Goal: Transaction & Acquisition: Subscribe to service/newsletter

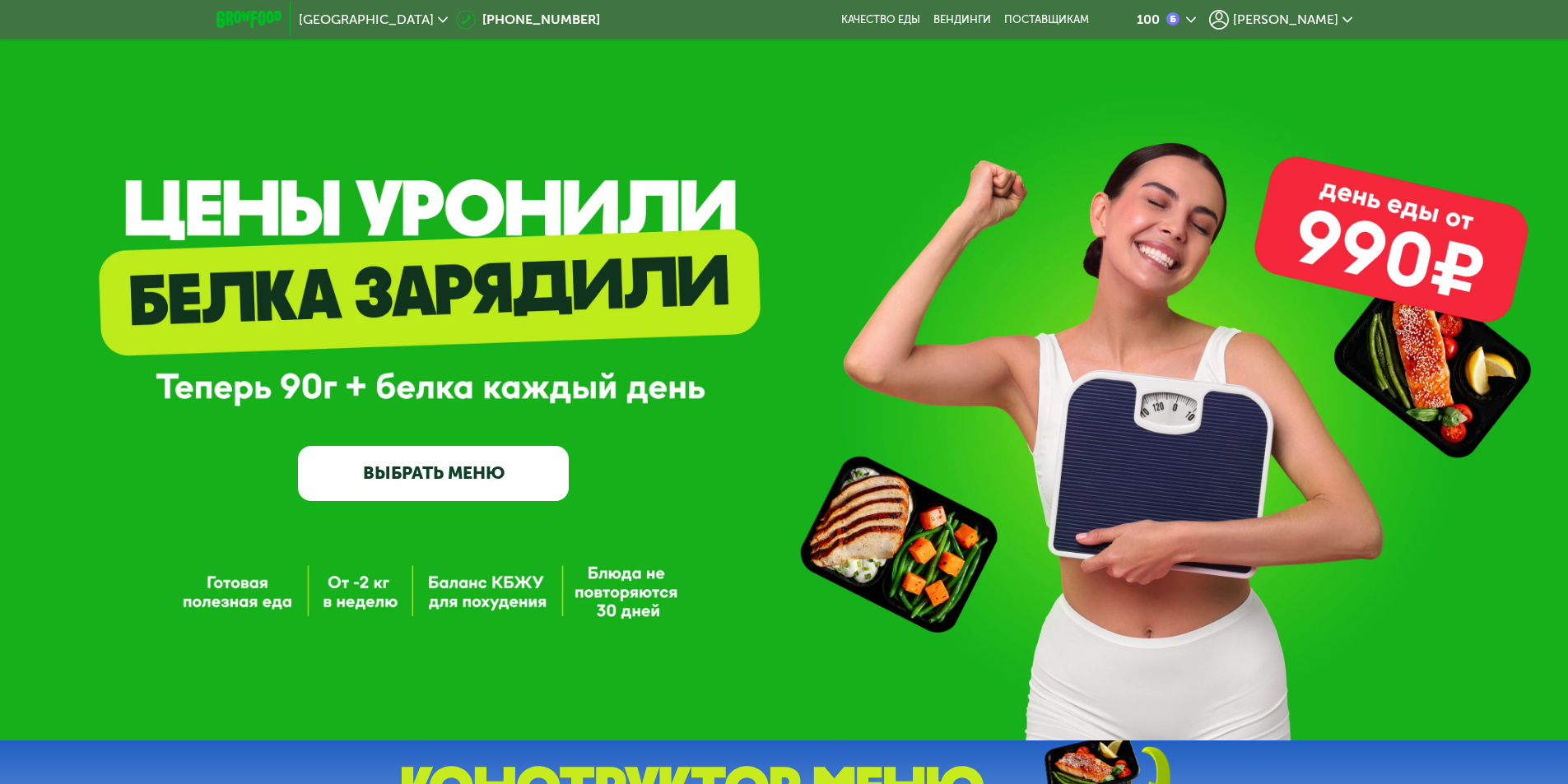
click at [1337, 13] on span "[PERSON_NAME]" at bounding box center [1286, 20] width 105 height 13
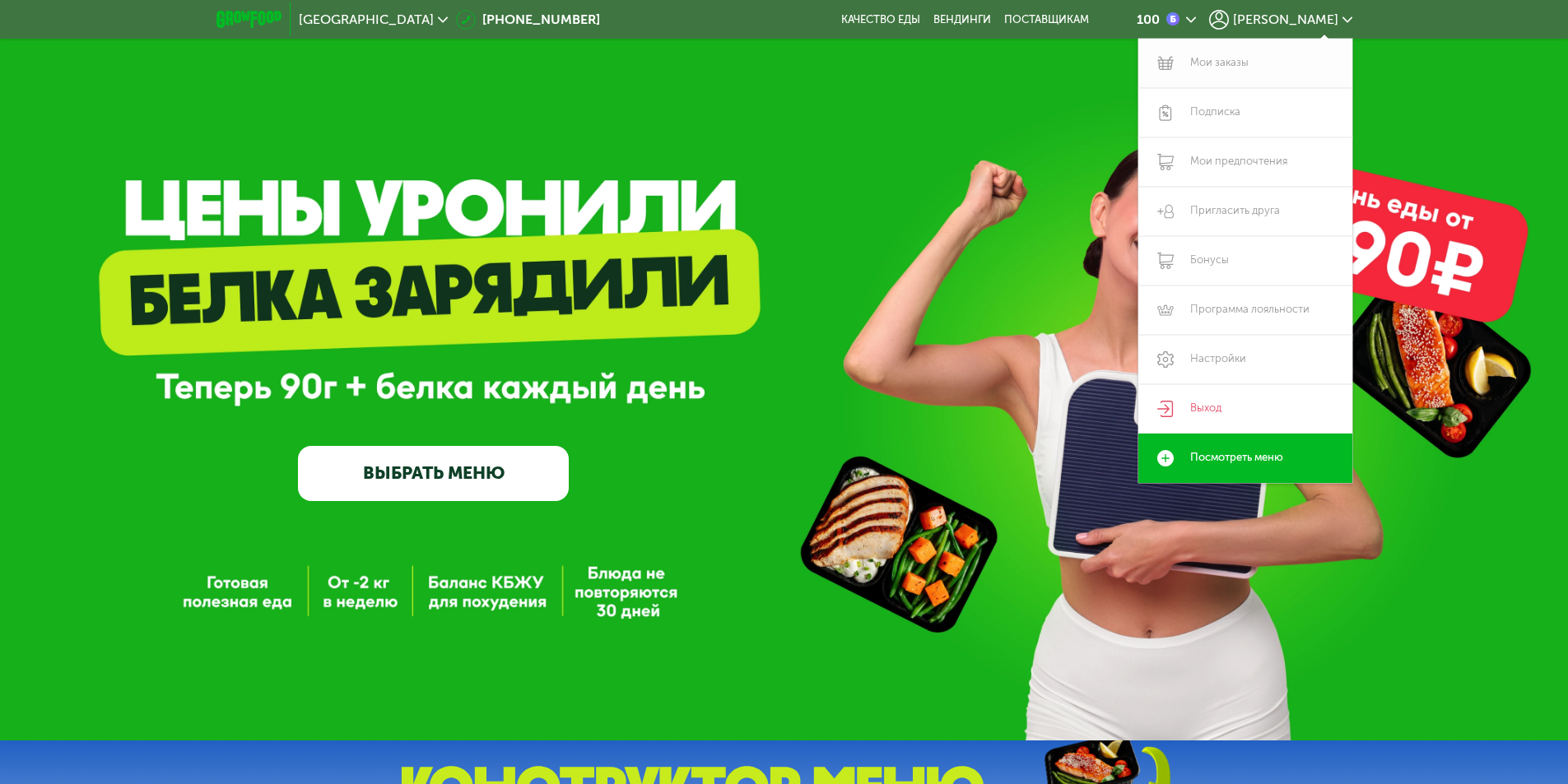
click at [1246, 68] on link "Мои заказы" at bounding box center [1246, 63] width 214 height 49
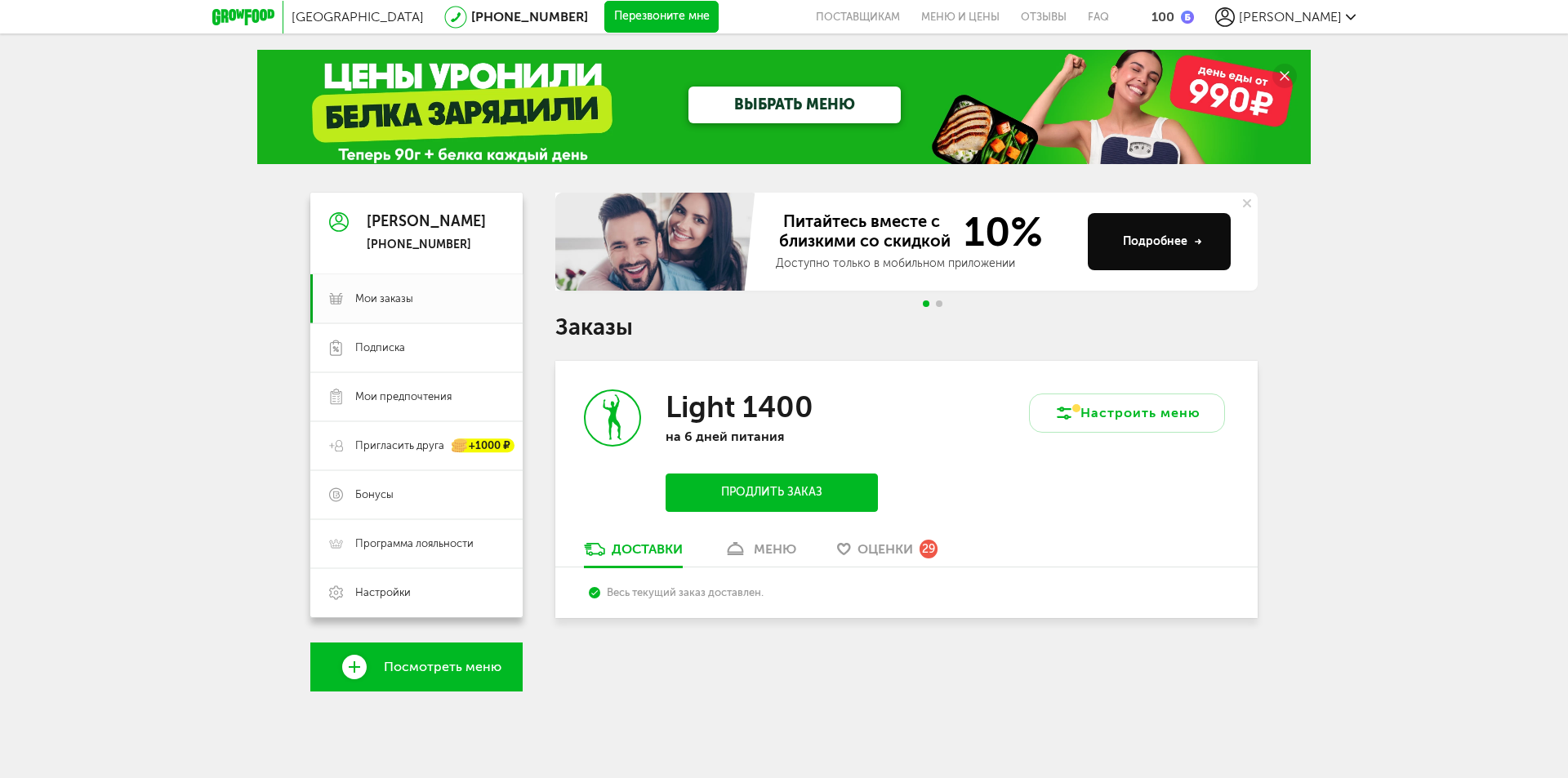
click at [822, 487] on button "Продлить заказ" at bounding box center [772, 492] width 212 height 38
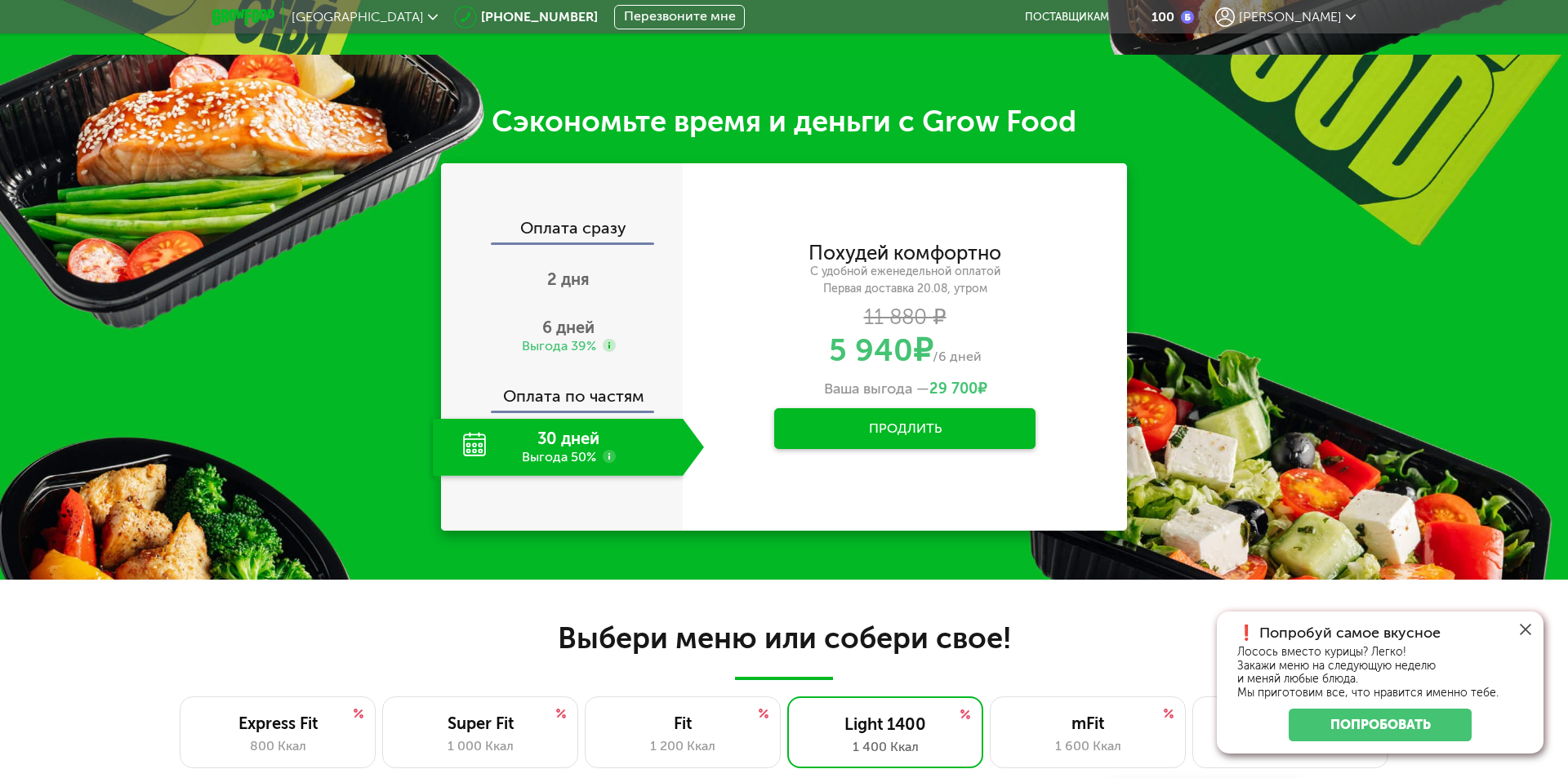
scroll to position [654, 0]
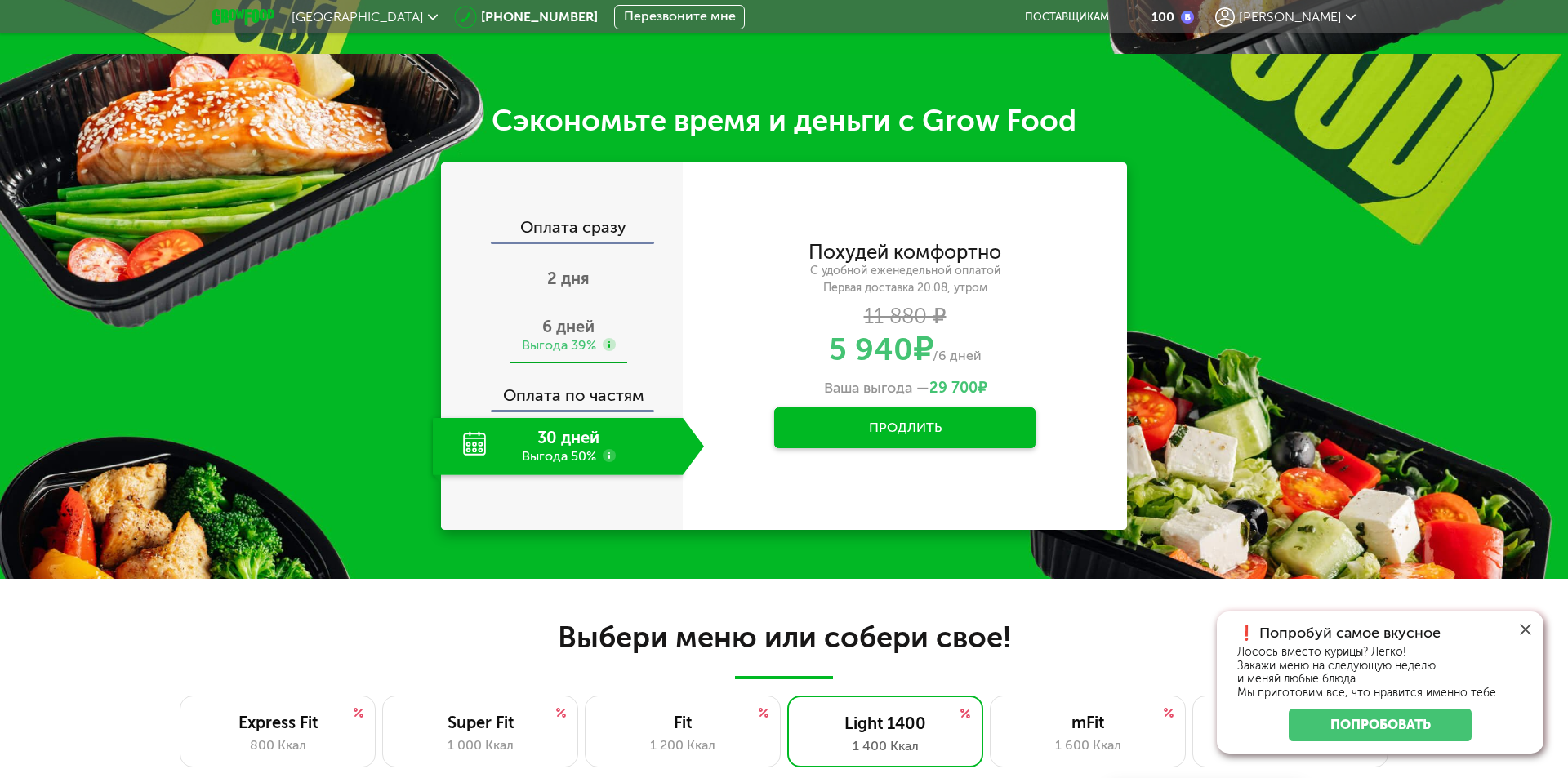
click at [556, 336] on div "Выгода 39%" at bounding box center [559, 346] width 75 height 18
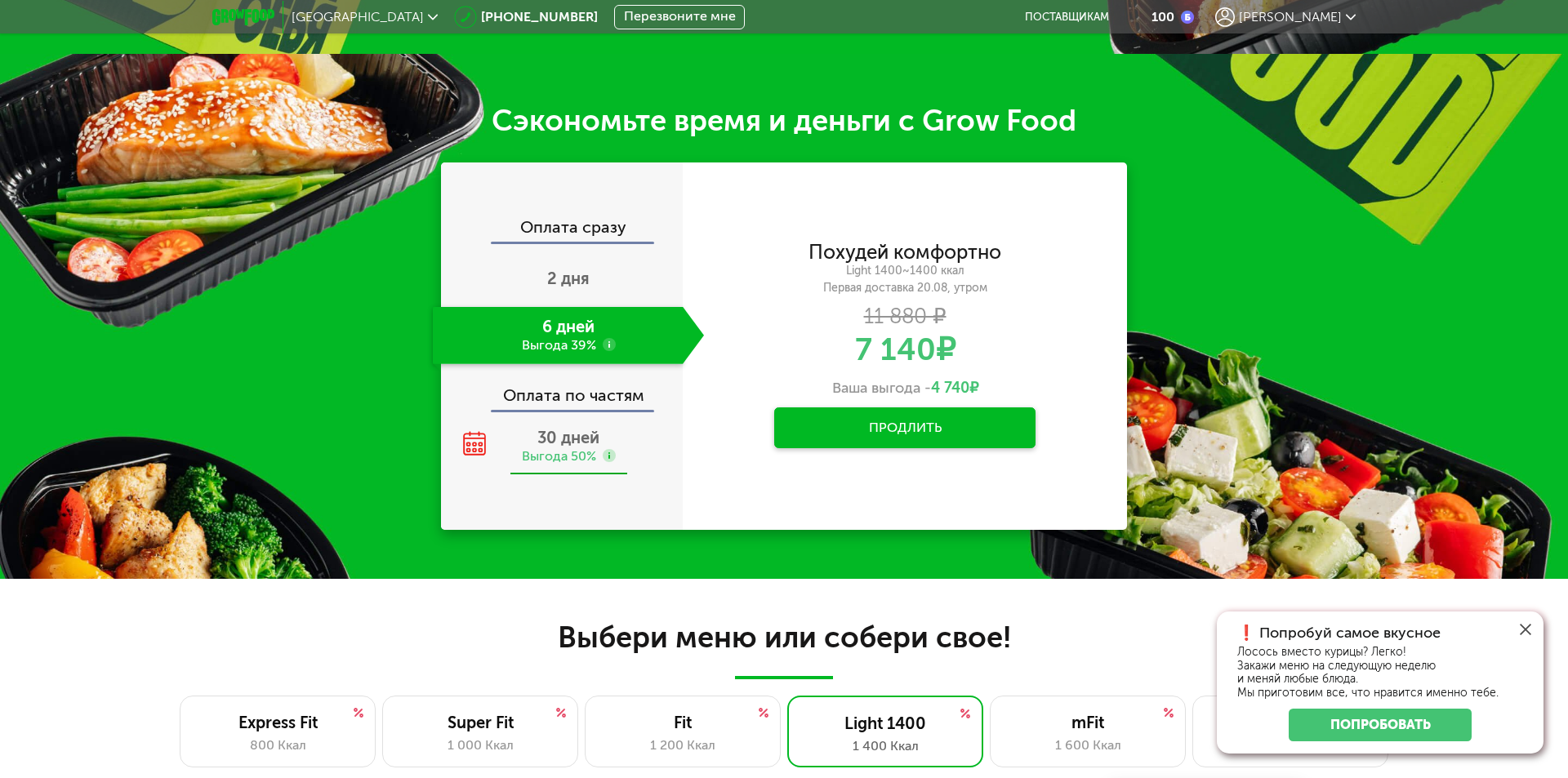
click at [549, 431] on span "30 дней" at bounding box center [568, 437] width 62 height 20
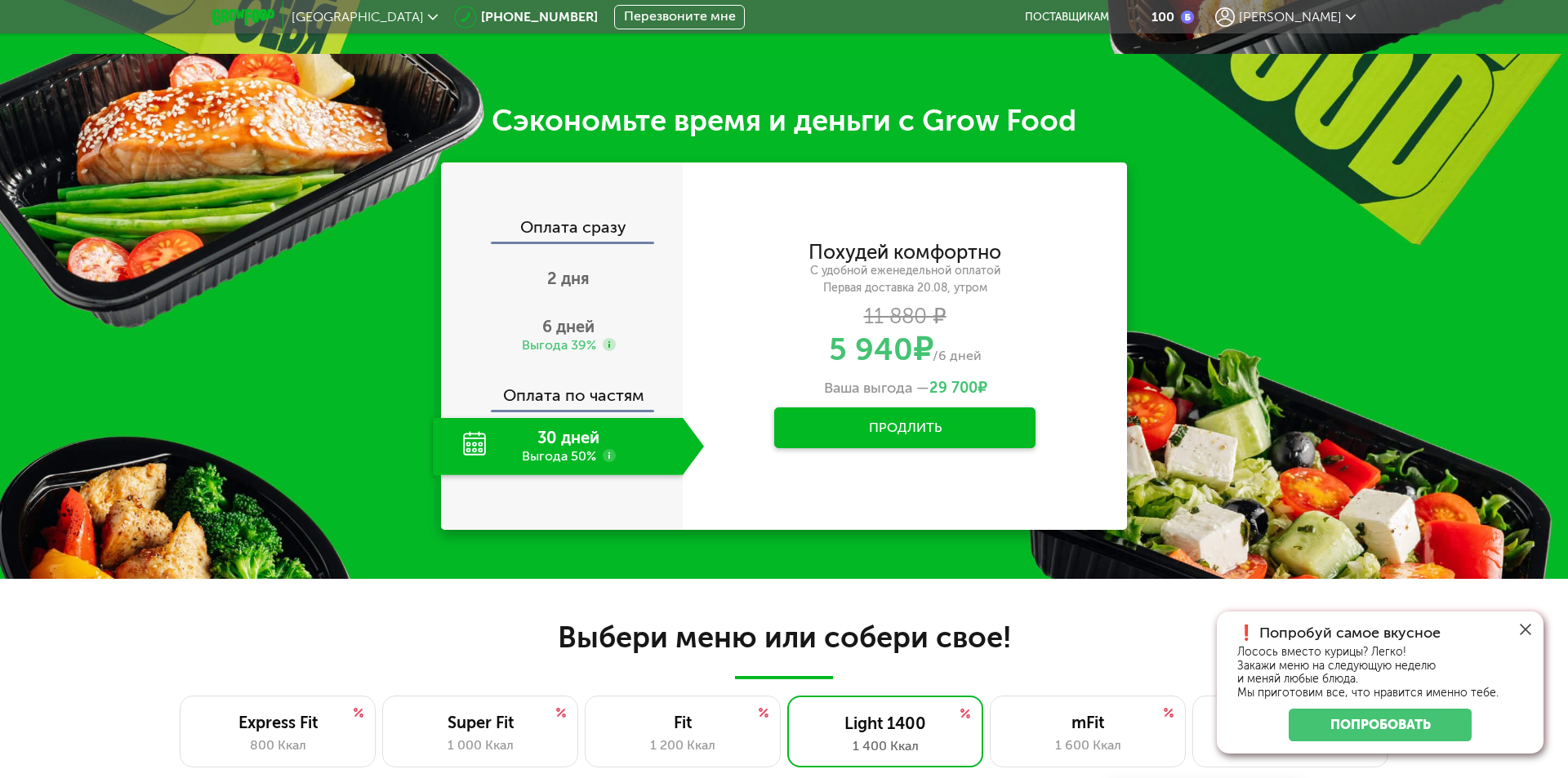
click at [914, 436] on button "Продлить" at bounding box center [904, 428] width 261 height 41
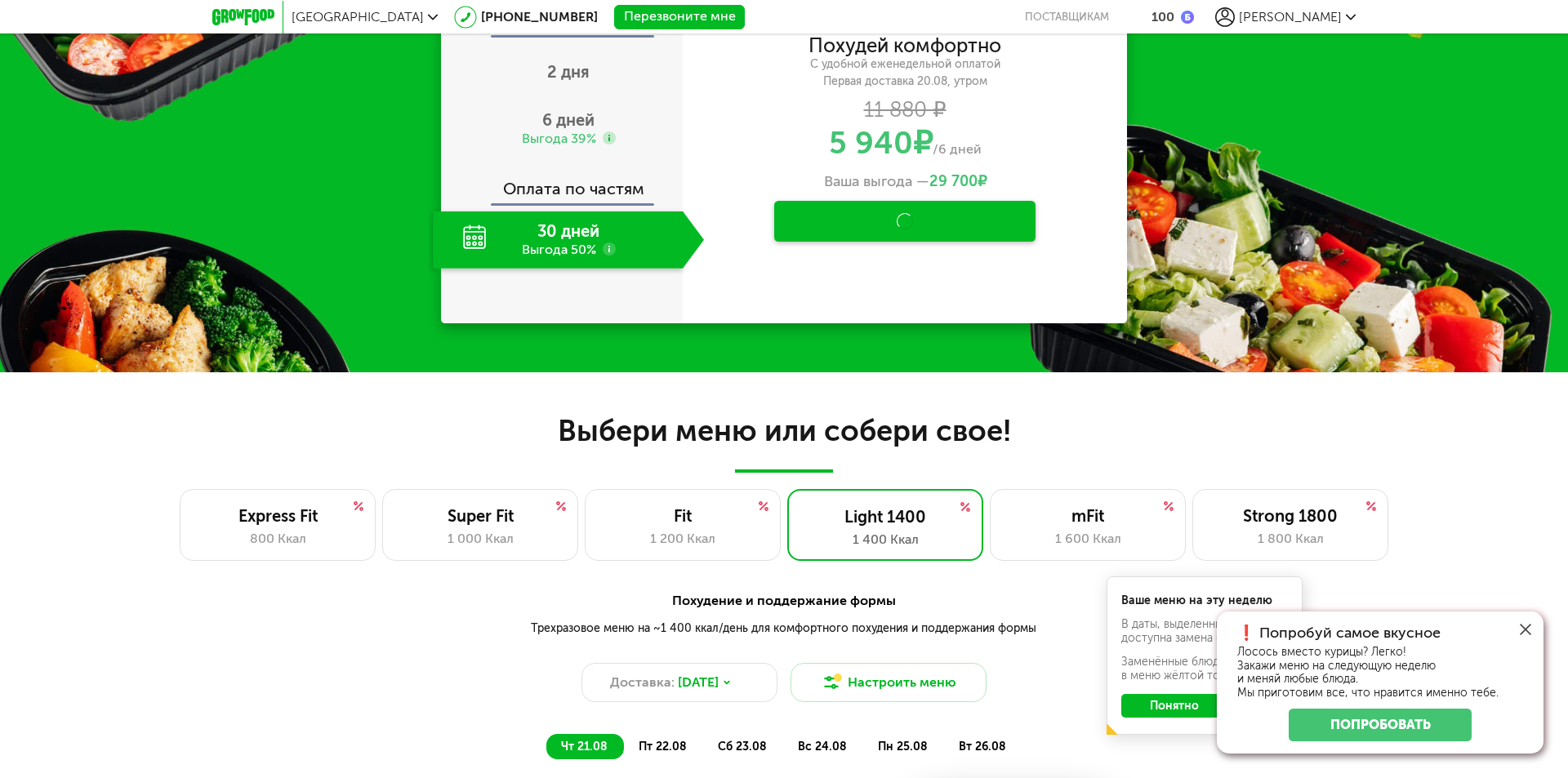
scroll to position [899, 0]
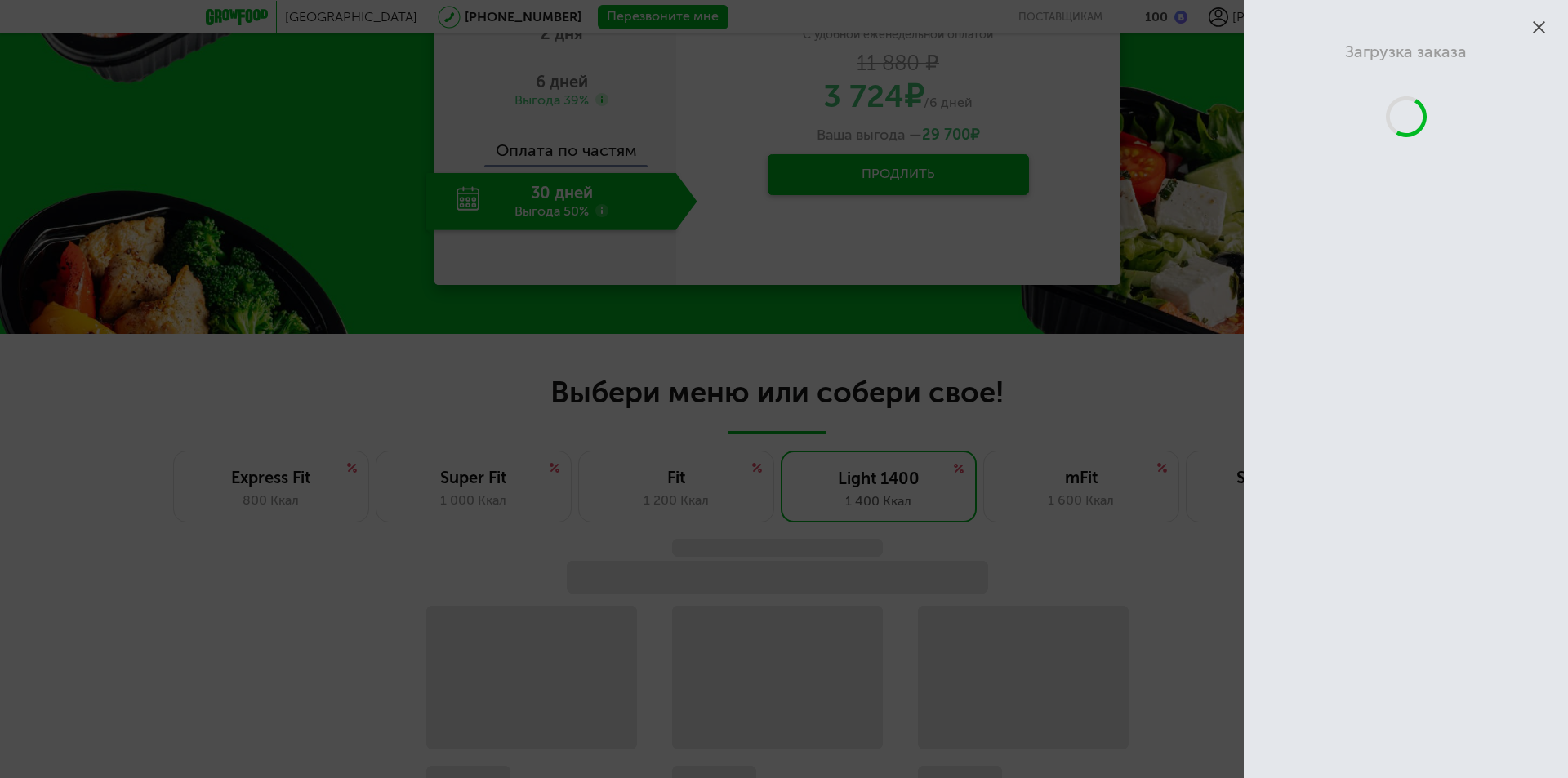
scroll to position [1120, 0]
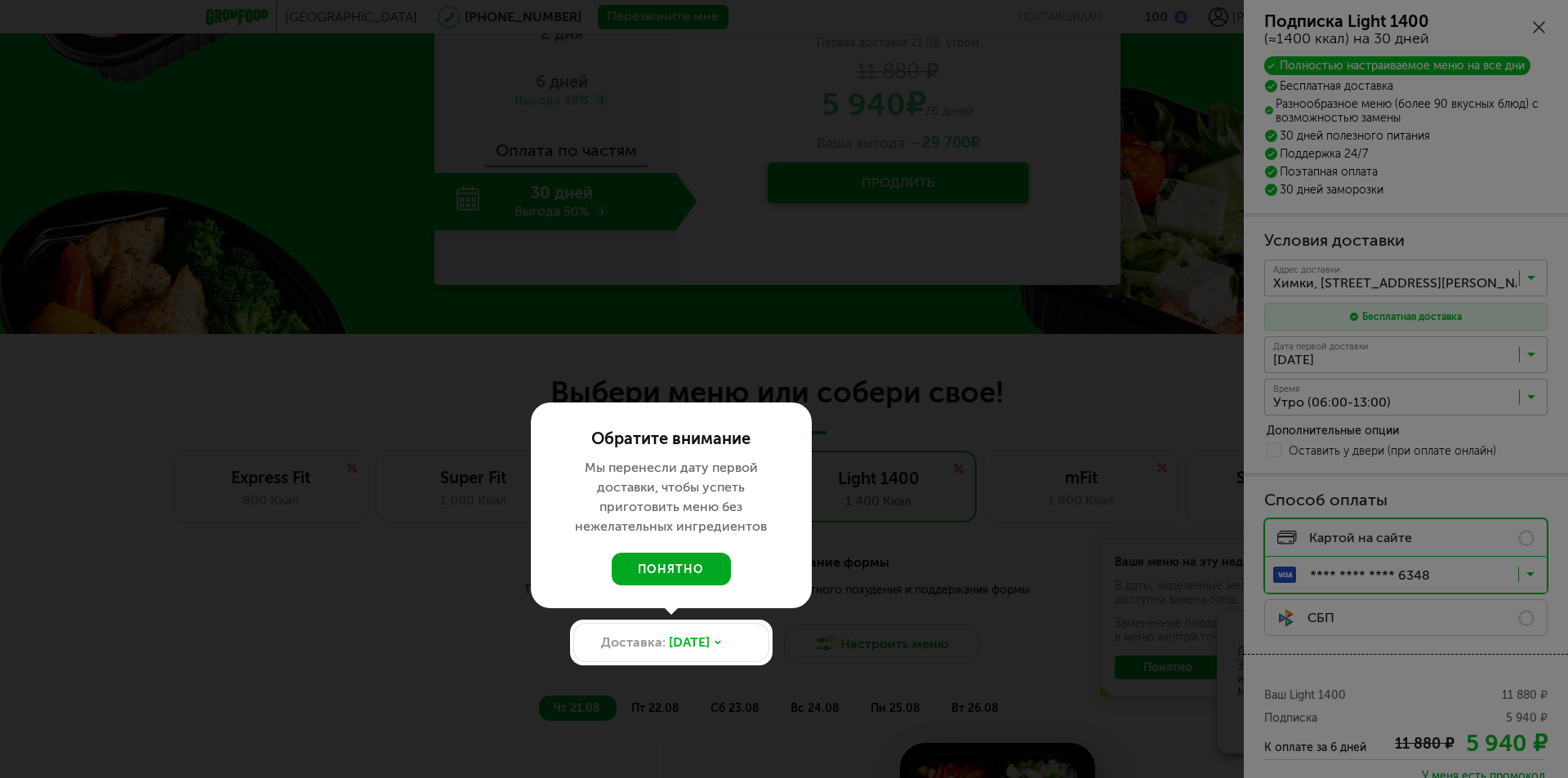
click at [684, 553] on button "понятно" at bounding box center [671, 568] width 119 height 32
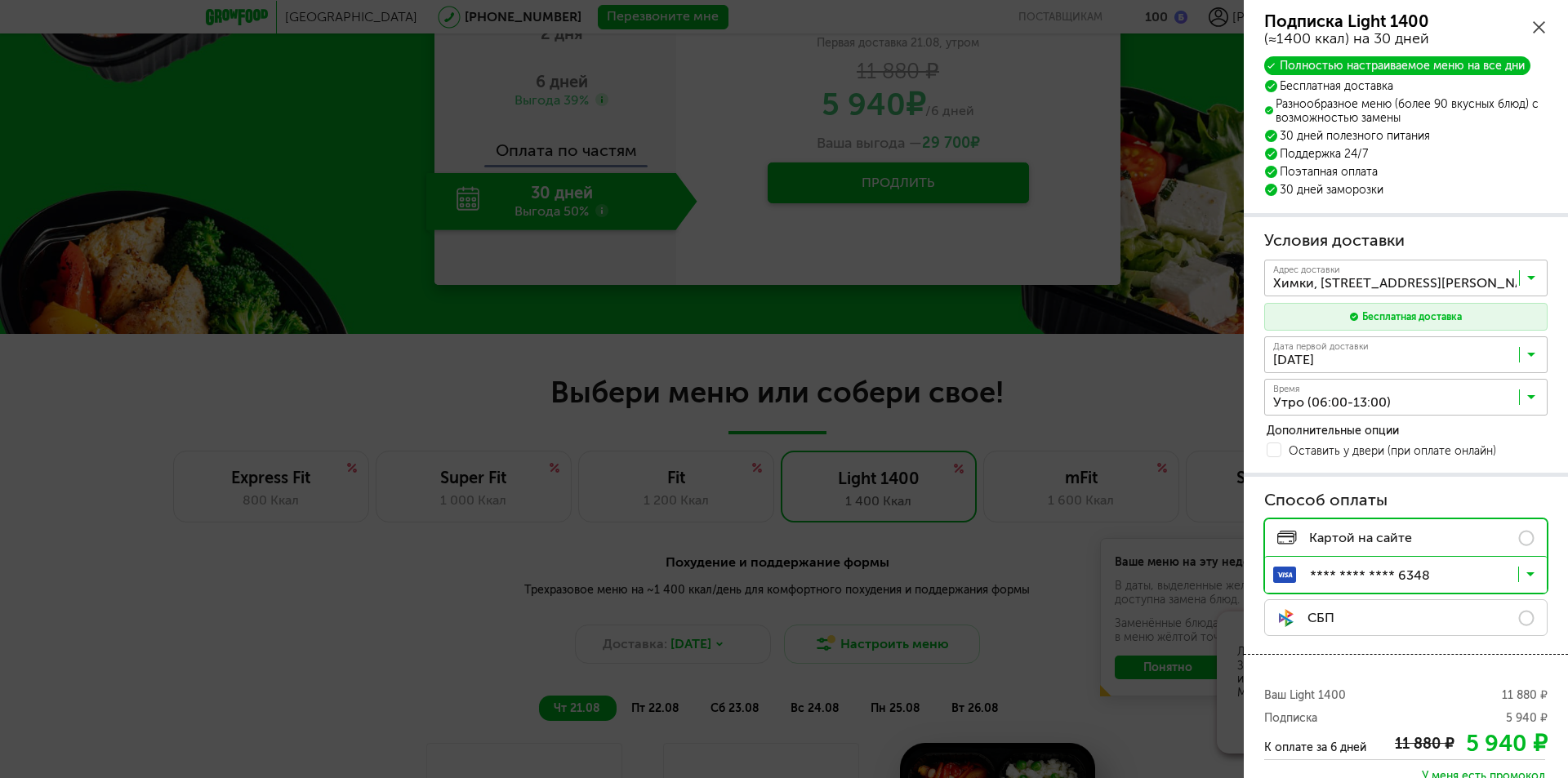
click at [1521, 392] on input "Search for option" at bounding box center [1410, 400] width 283 height 27
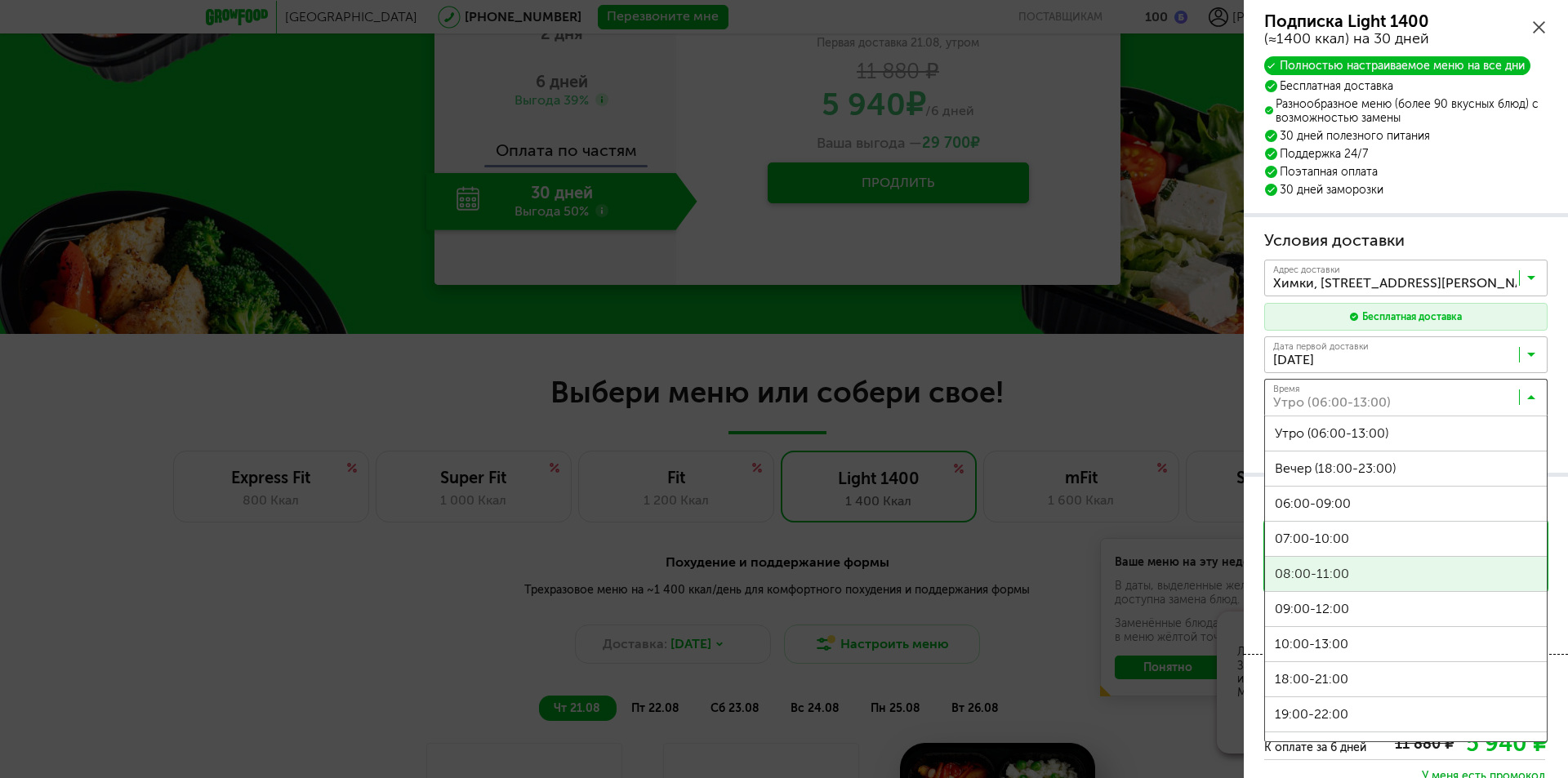
click at [1352, 573] on span "08:00-11:00" at bounding box center [1406, 573] width 282 height 34
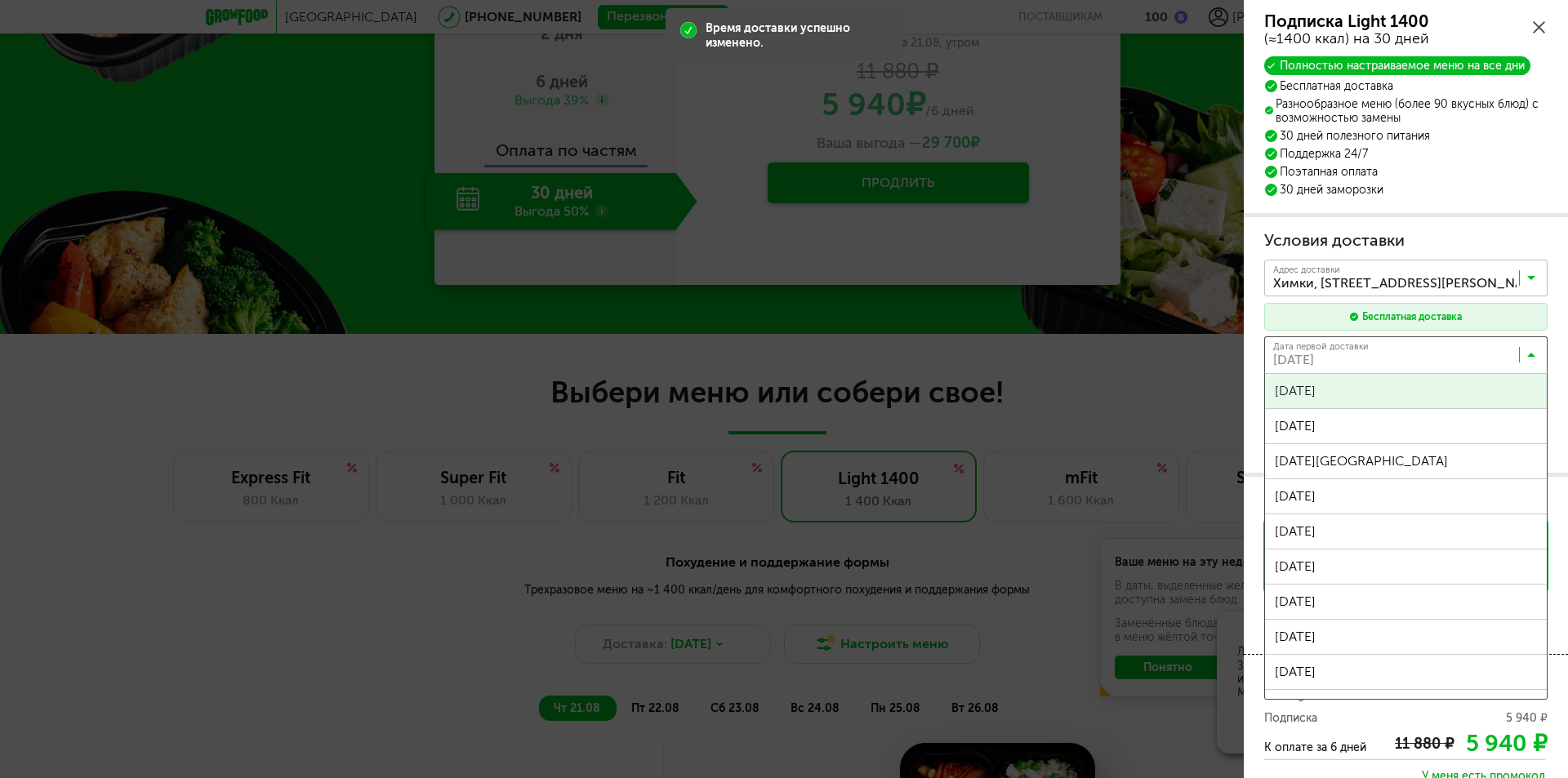
click at [1444, 355] on input "Search for option" at bounding box center [1410, 358] width 283 height 27
click at [1372, 394] on div "Условия доставки Адрес * кв / оф. Адрес [STREET_ADDRESS][PERSON_NAME] 123 Загру…" at bounding box center [1406, 346] width 283 height 232
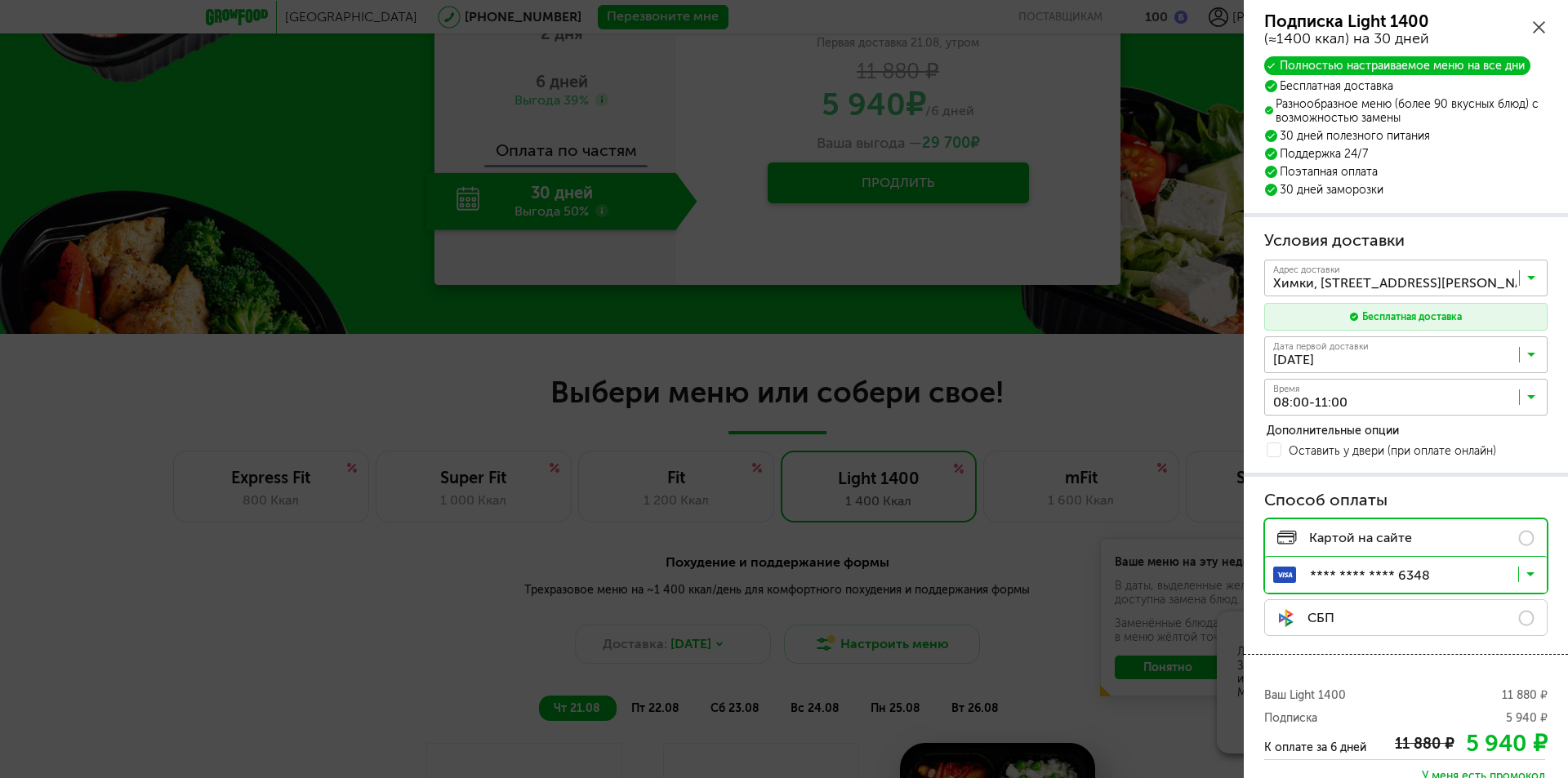
click at [1528, 342] on div "Дата первой доставки [DATE] Загрузка..." at bounding box center [1406, 355] width 283 height 36
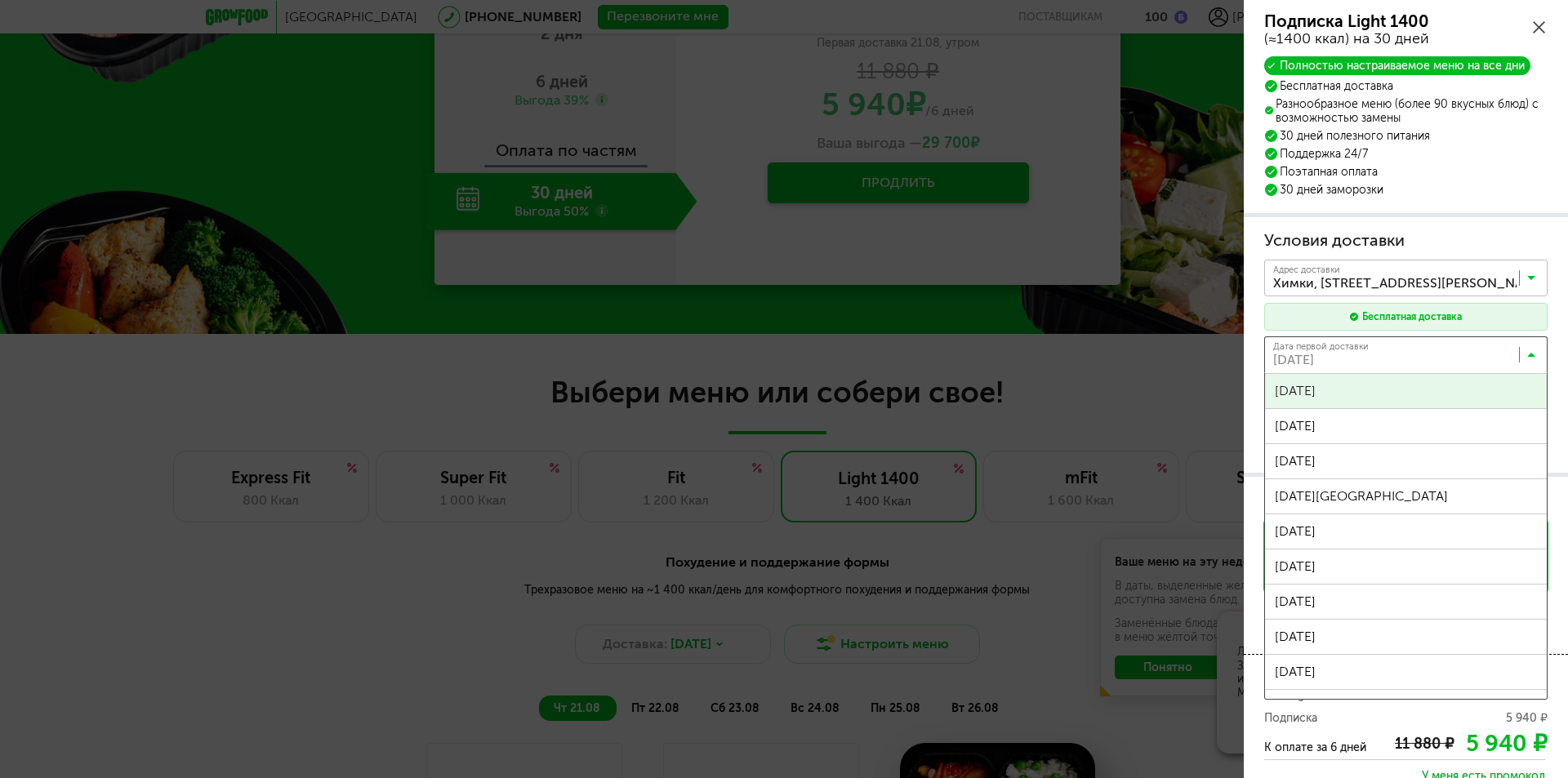
click at [1348, 397] on div "Условия доставки Адрес * кв / оф. Адрес [STREET_ADDRESS][PERSON_NAME] 123 Загру…" at bounding box center [1406, 346] width 283 height 232
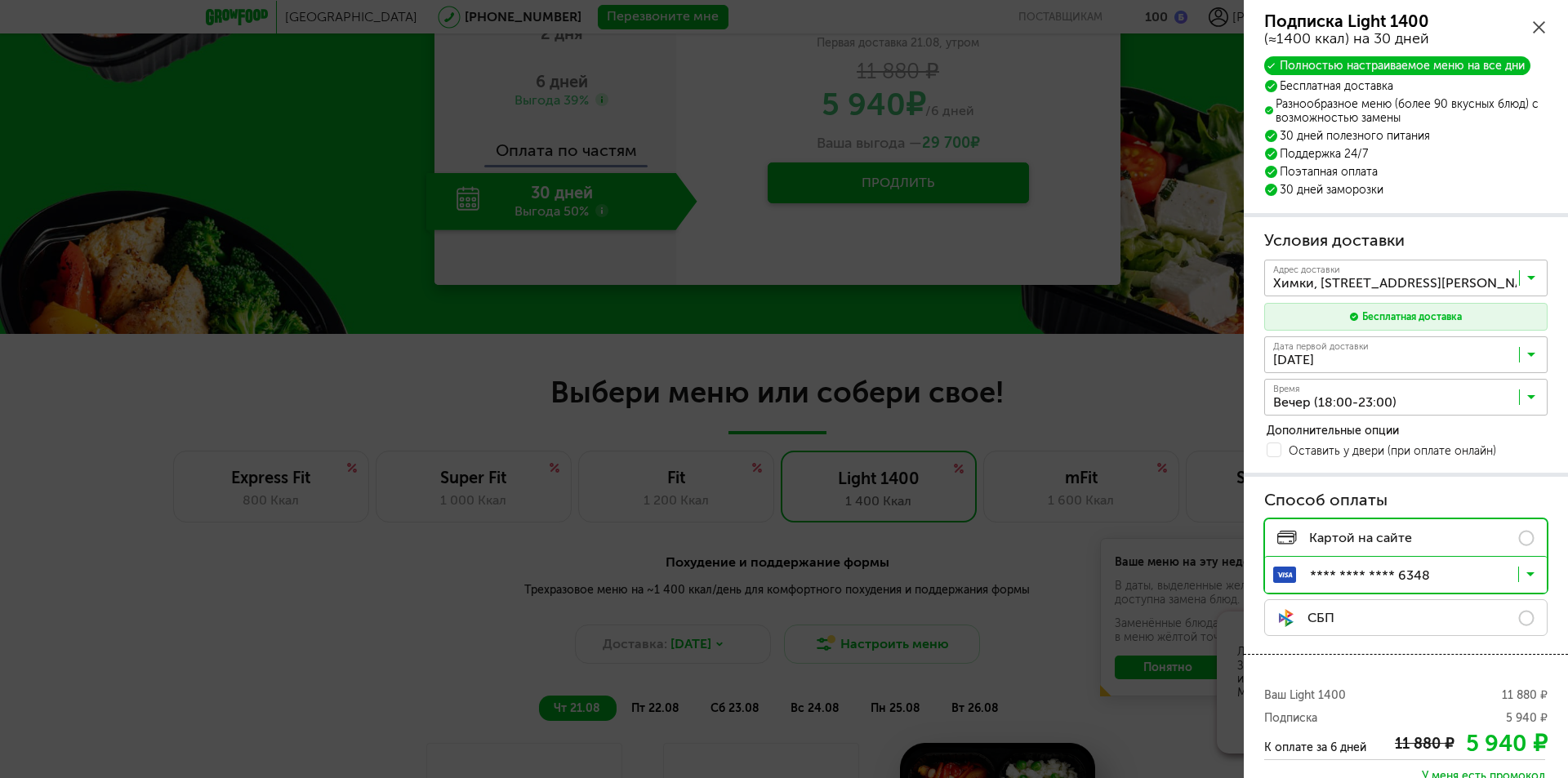
click at [1529, 403] on icon at bounding box center [1531, 401] width 8 height 17
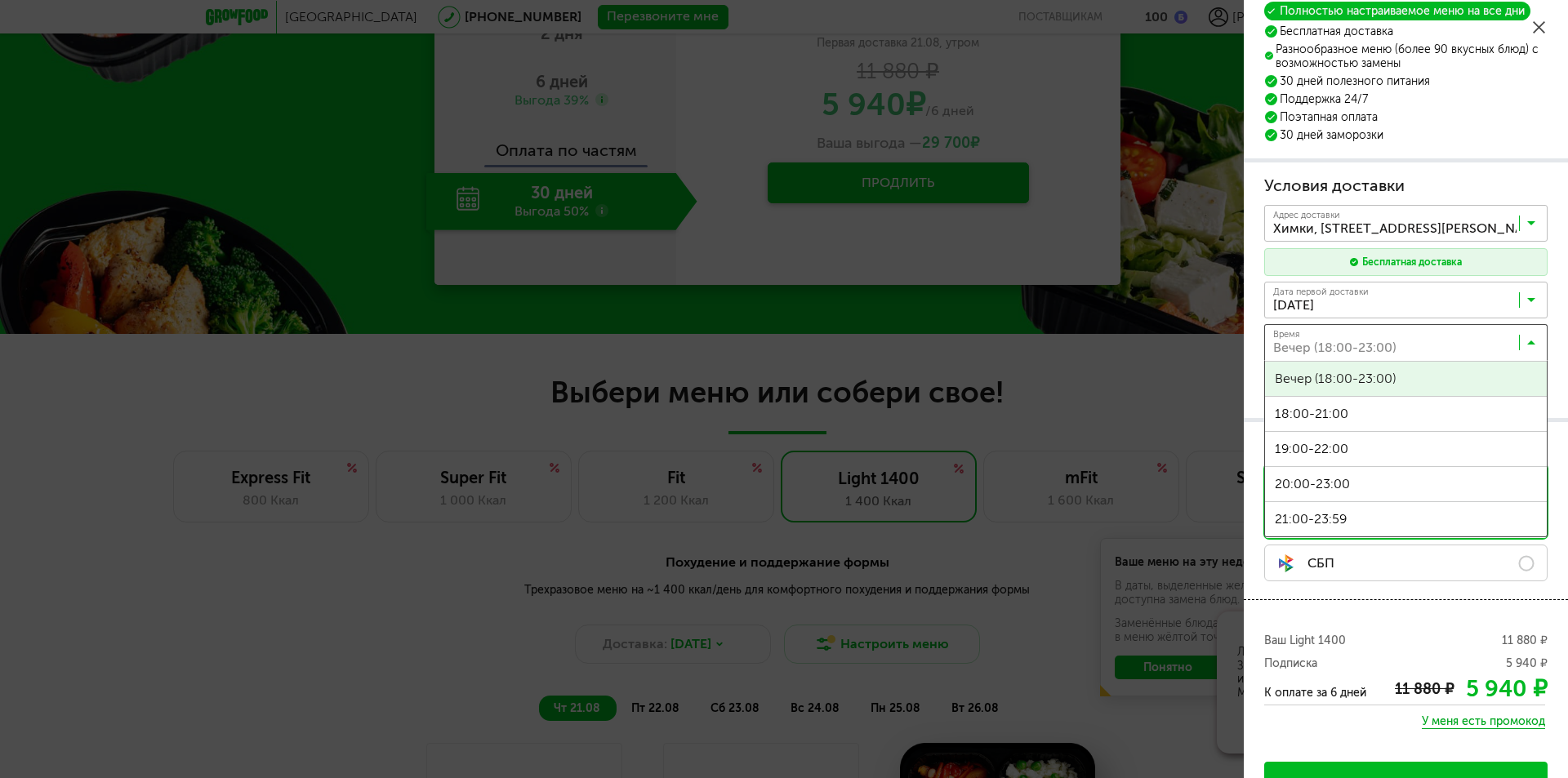
scroll to position [0, 0]
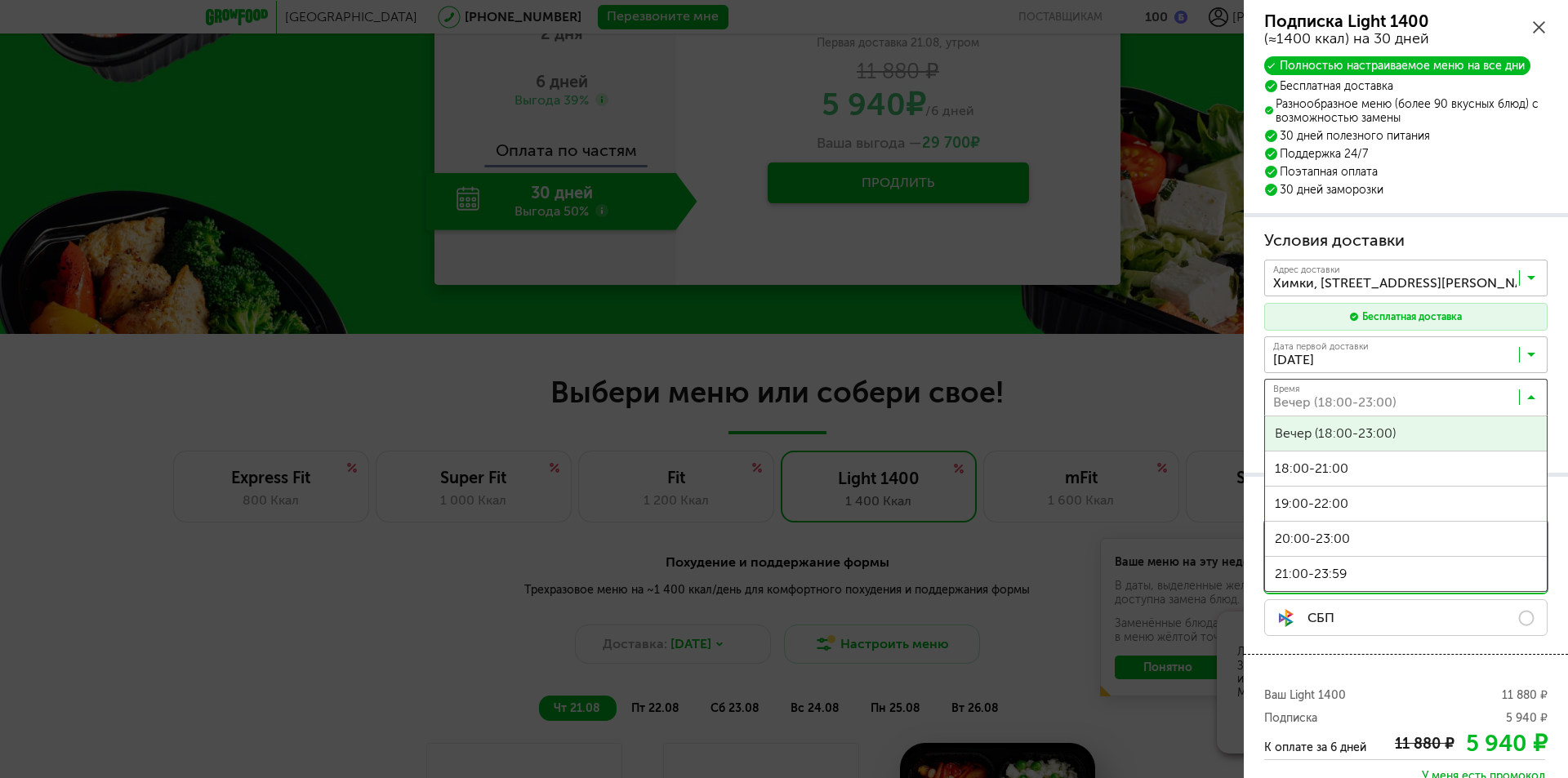
click at [1529, 356] on icon at bounding box center [1531, 359] width 8 height 17
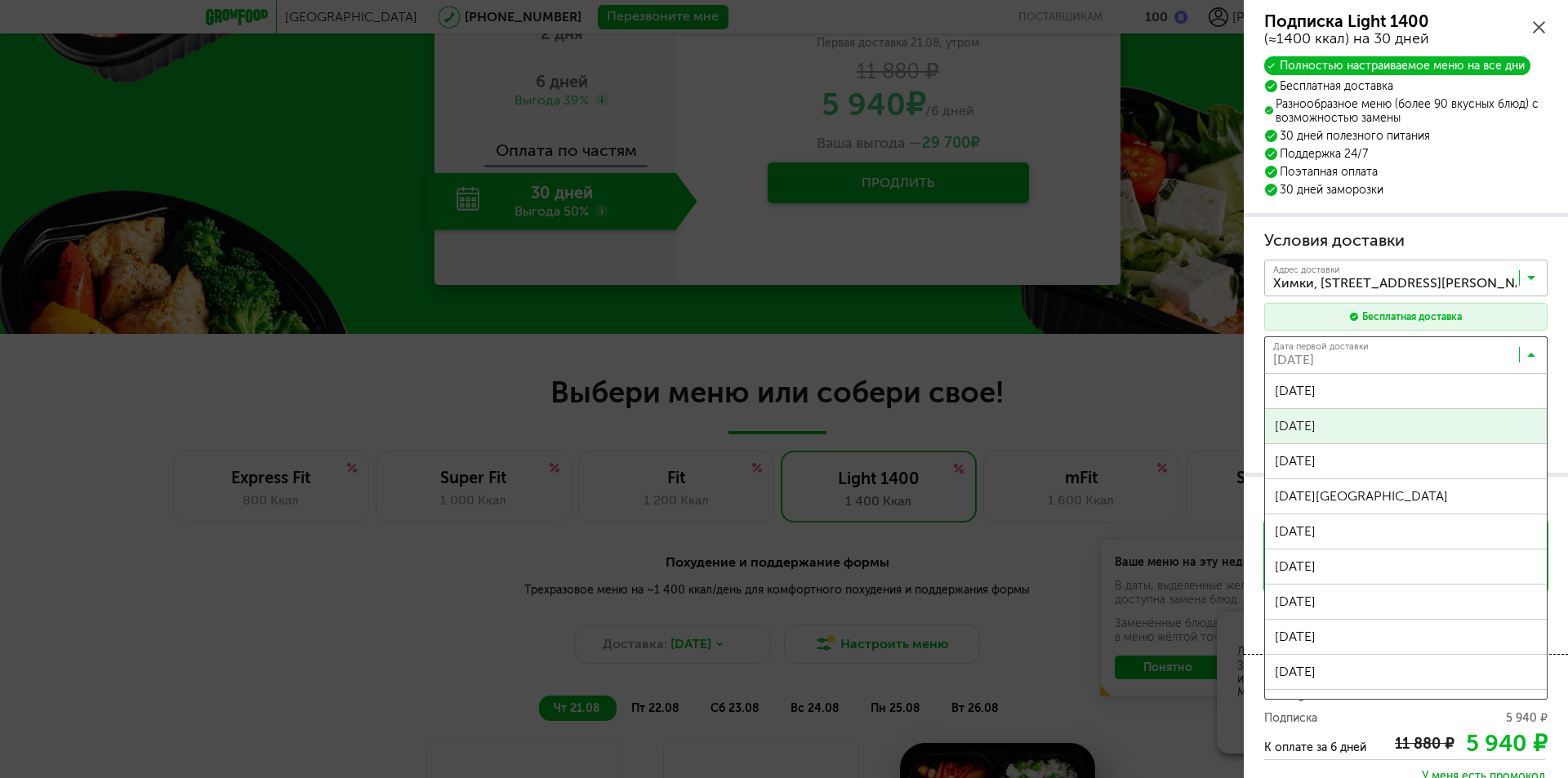
click at [1383, 423] on div "Условия доставки Адрес * кв / оф. Адрес [STREET_ADDRESS][PERSON_NAME] 123 Загру…" at bounding box center [1406, 346] width 283 height 232
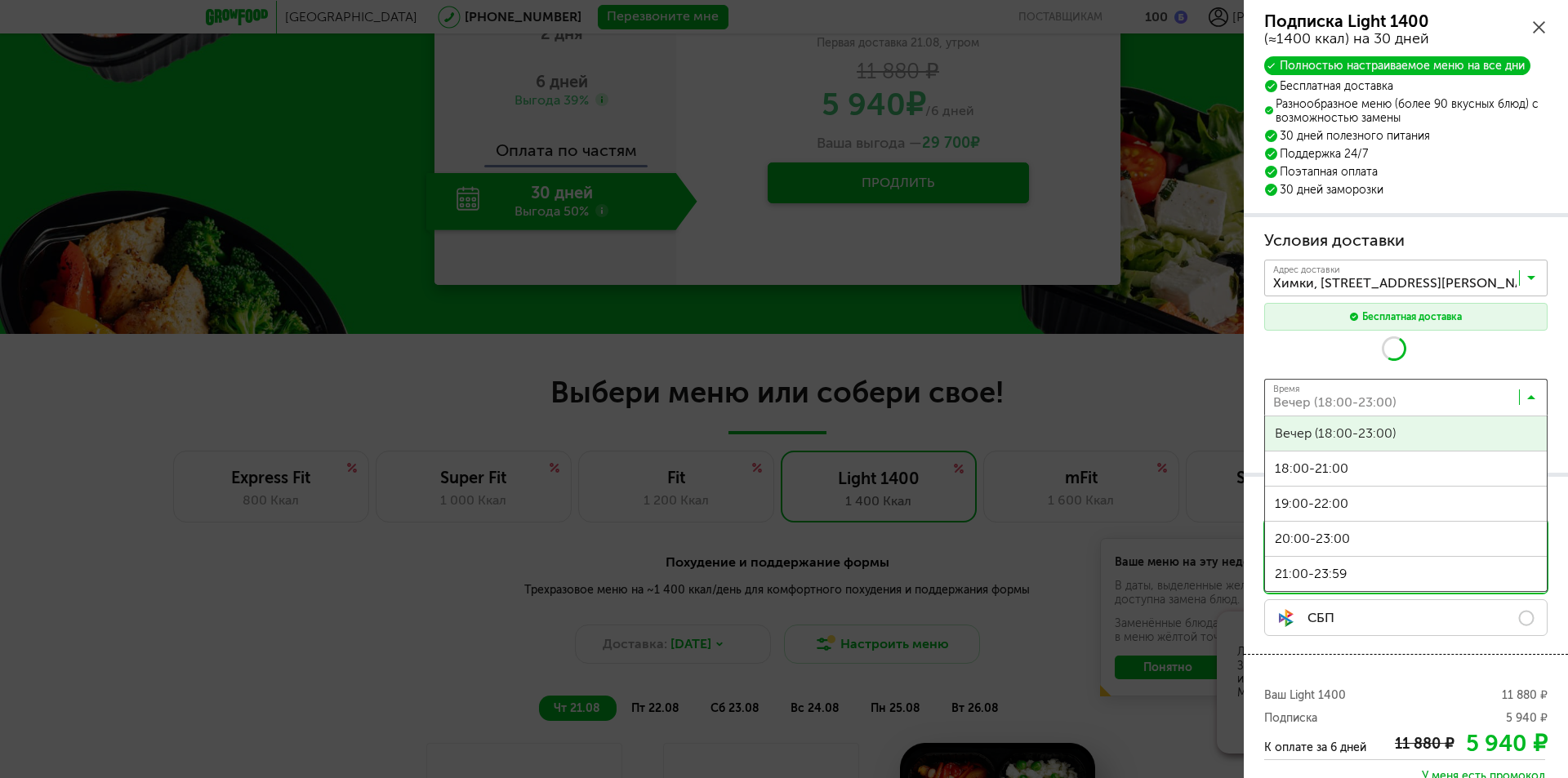
click at [1537, 401] on input "Search for option" at bounding box center [1410, 400] width 283 height 27
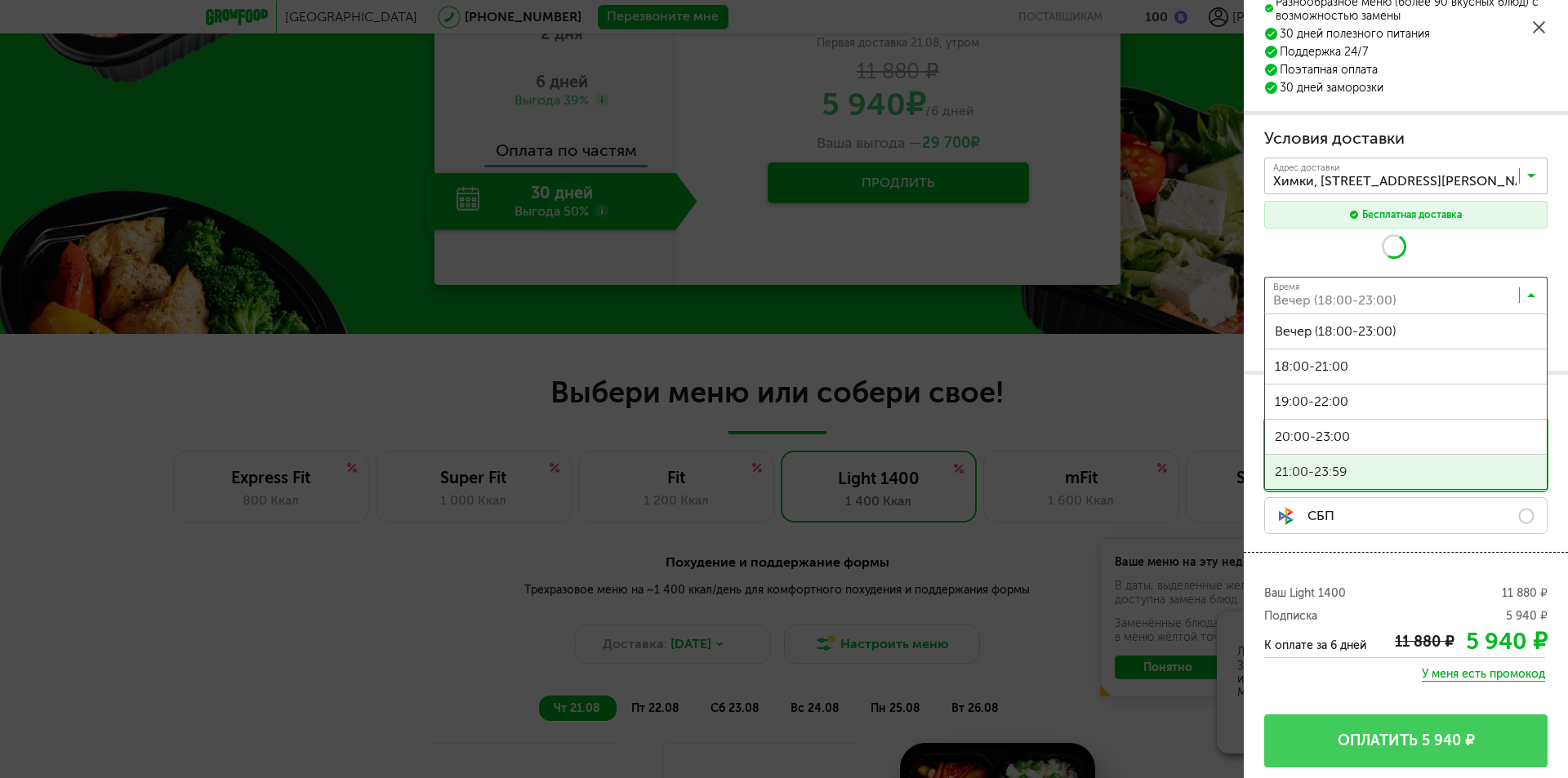
scroll to position [104, 0]
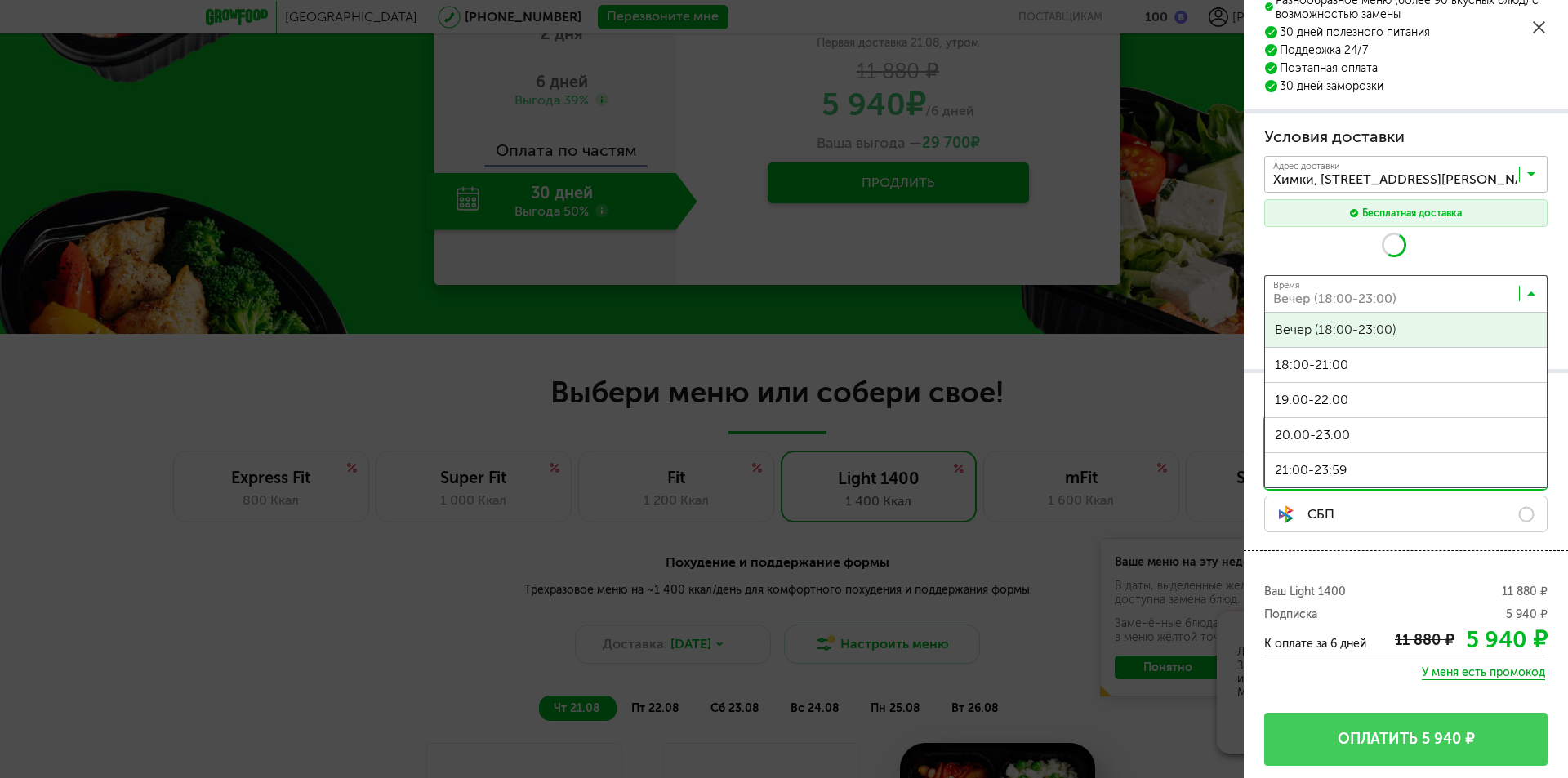
click at [1341, 234] on div "Дата первой доставки [DATE] Загрузка..." at bounding box center [1406, 251] width 283 height 36
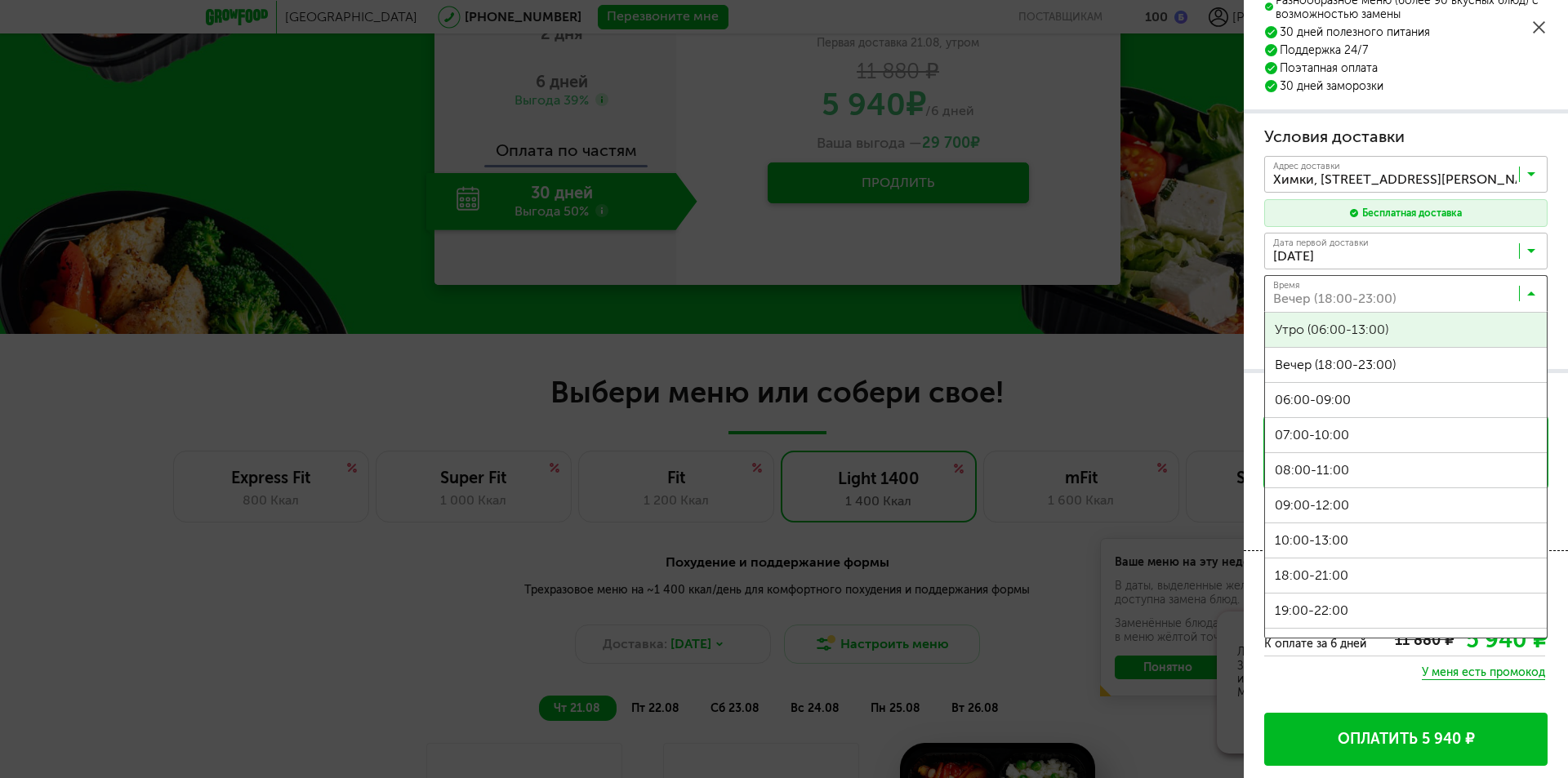
click at [1527, 297] on icon at bounding box center [1531, 297] width 8 height 17
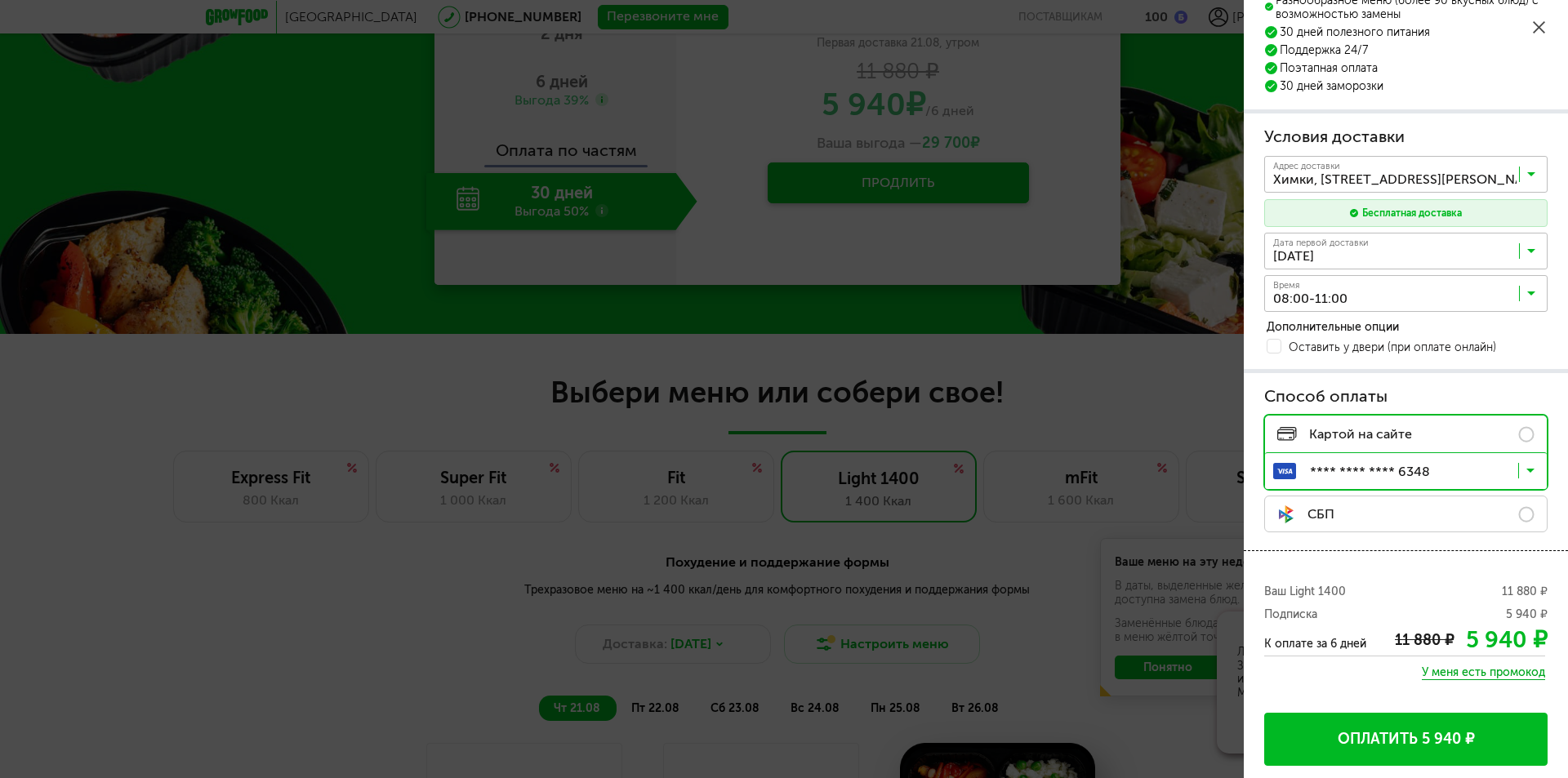
click at [1359, 476] on span "08:00-11:00" at bounding box center [1406, 470] width 282 height 34
click at [1532, 475] on icon at bounding box center [1530, 475] width 8 height 17
click at [1398, 505] on span "**** **** **** 6348" at bounding box center [1422, 506] width 214 height 34
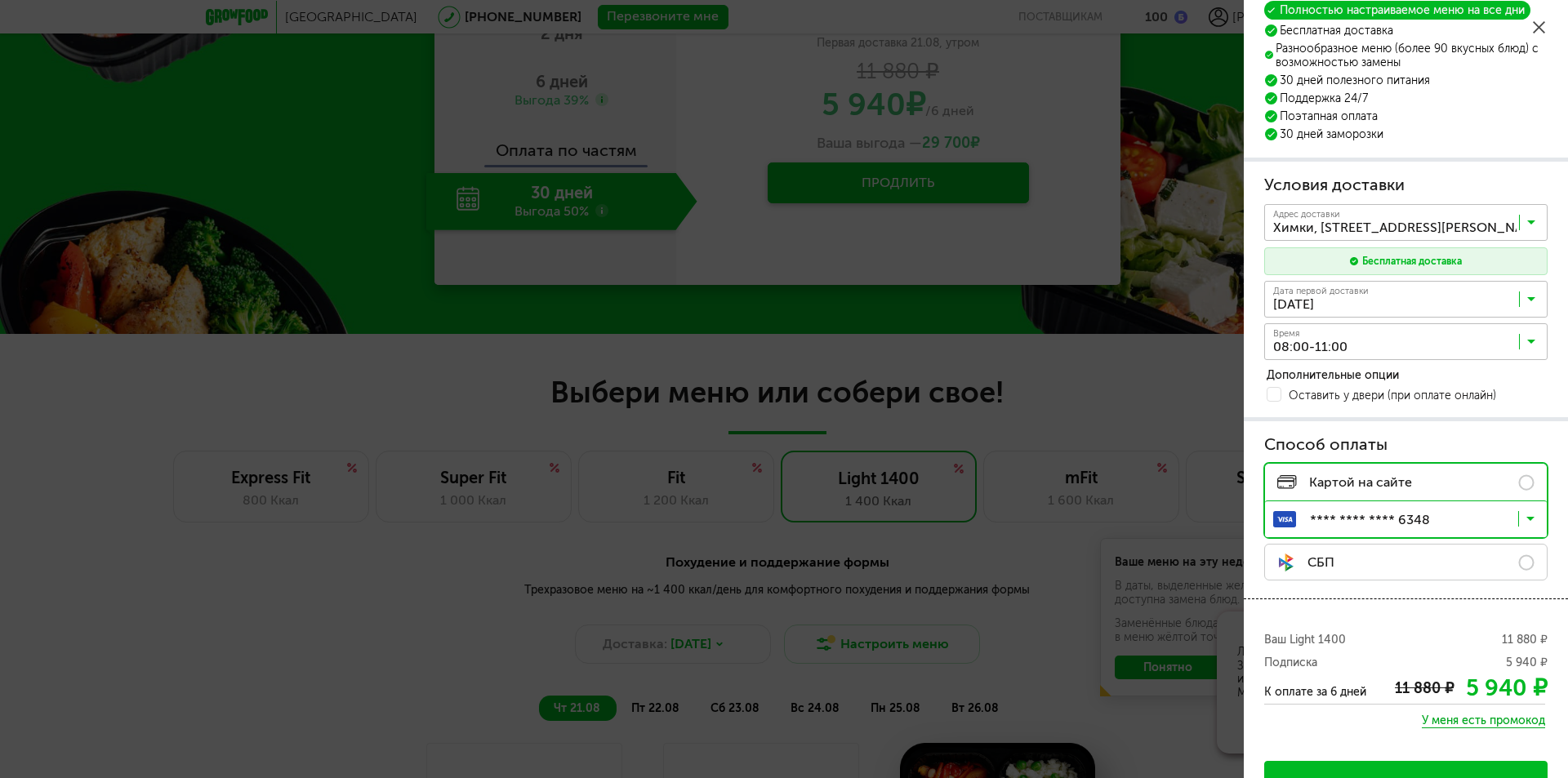
scroll to position [82, 0]
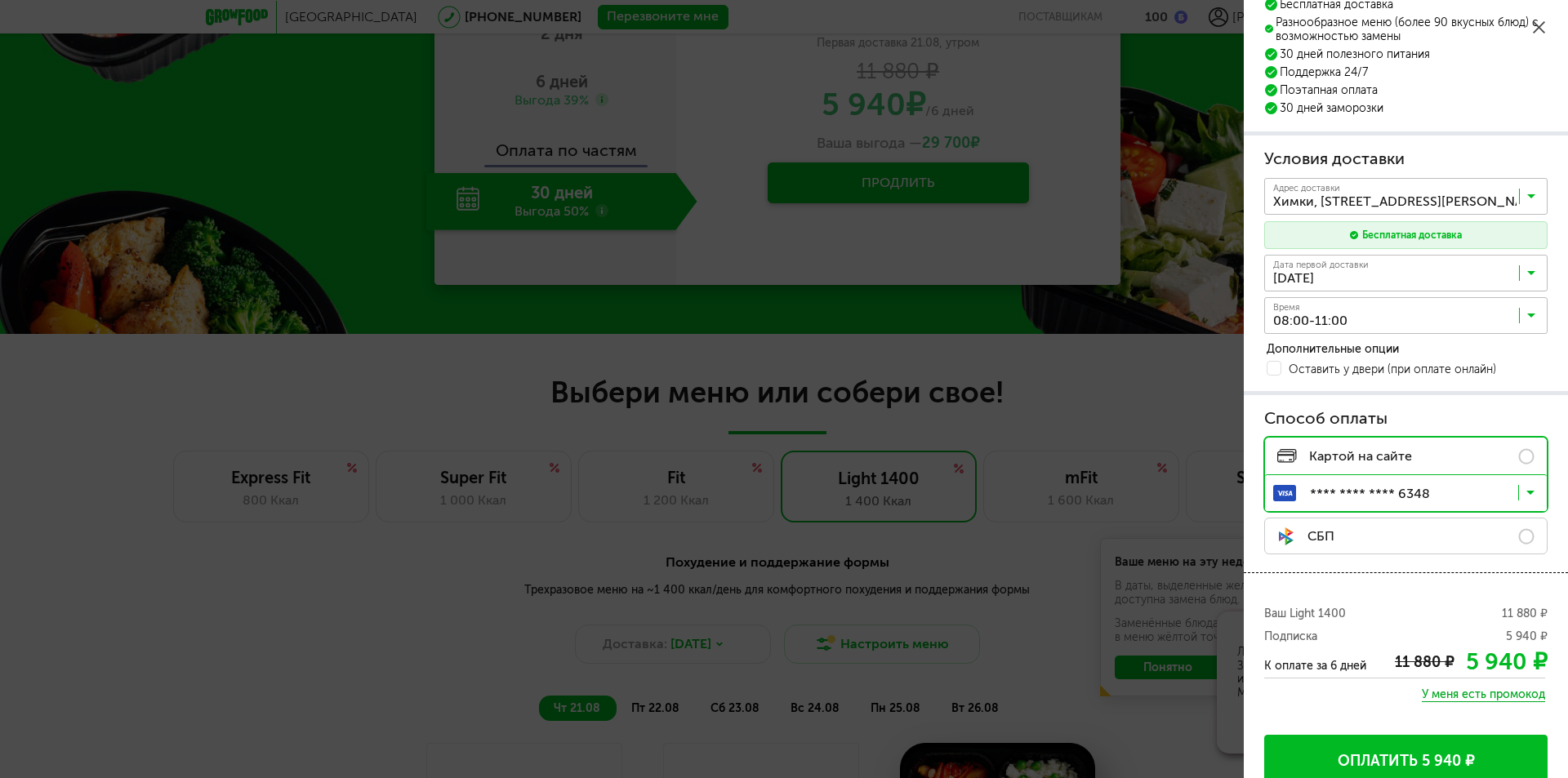
click at [1537, 321] on input "Search for option" at bounding box center [1410, 318] width 283 height 27
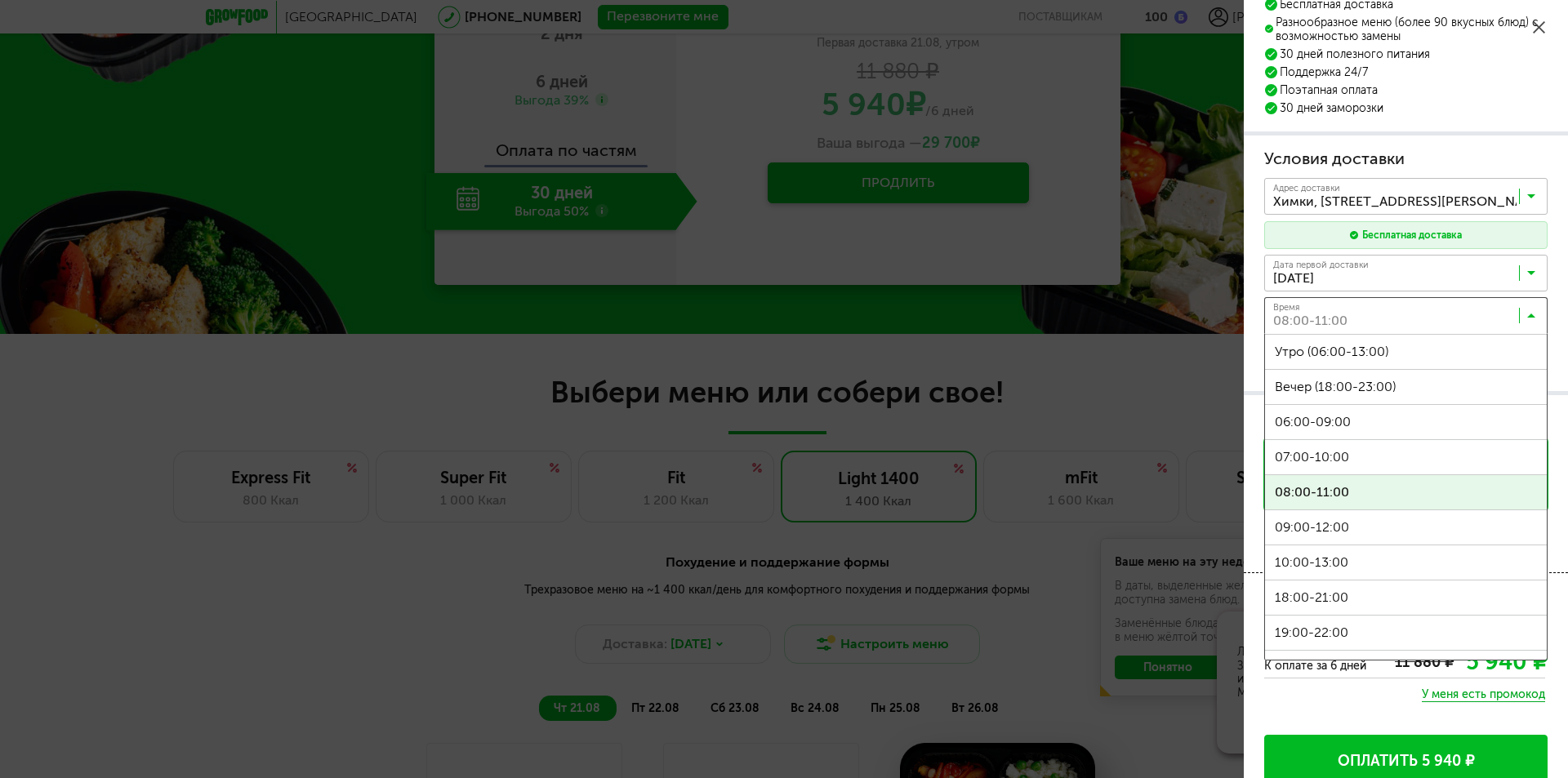
click at [1362, 488] on span "08:00-11:00" at bounding box center [1406, 491] width 282 height 34
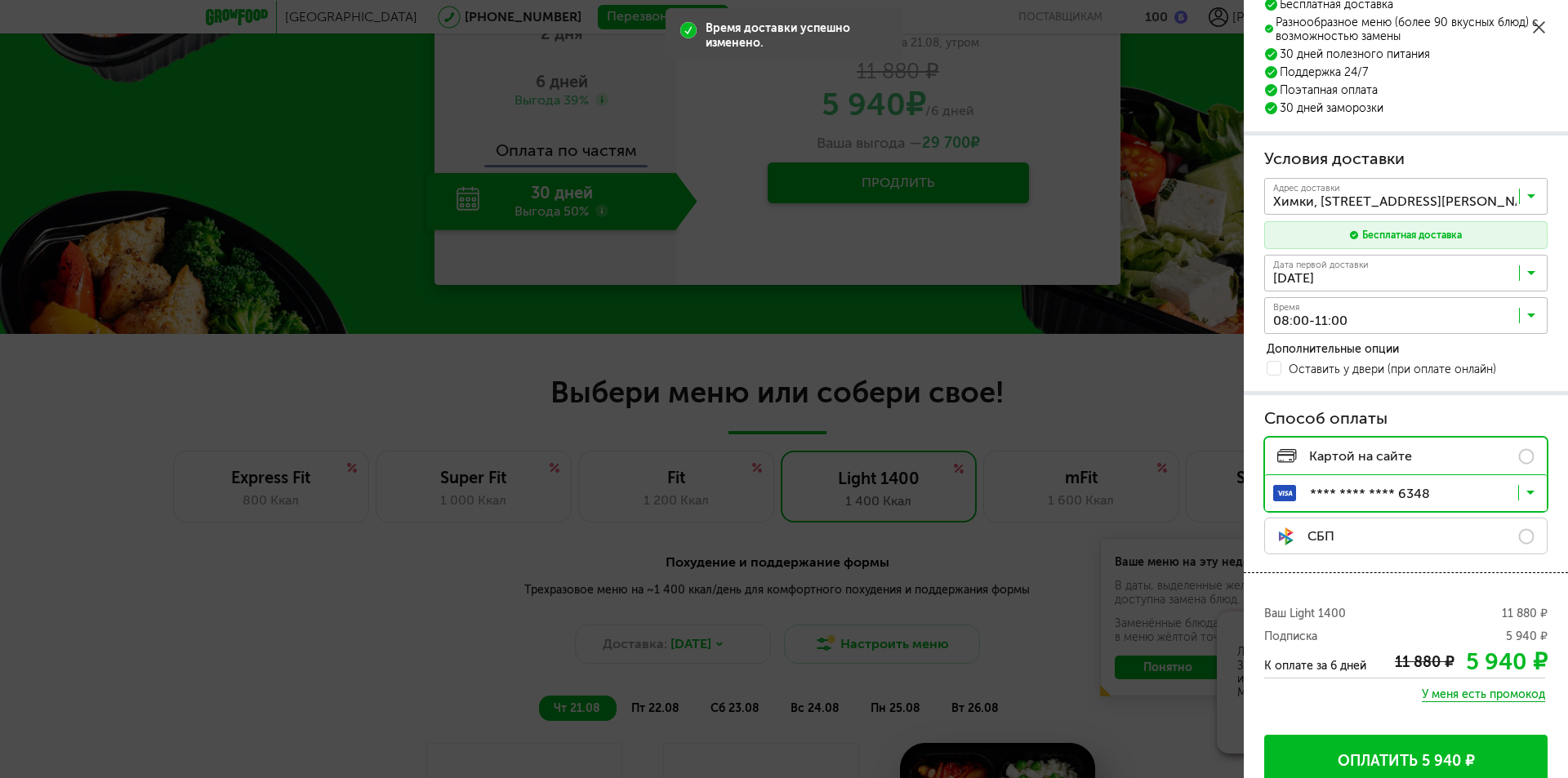
click at [1406, 757] on button "Оплатить 5 940 ₽" at bounding box center [1406, 761] width 283 height 53
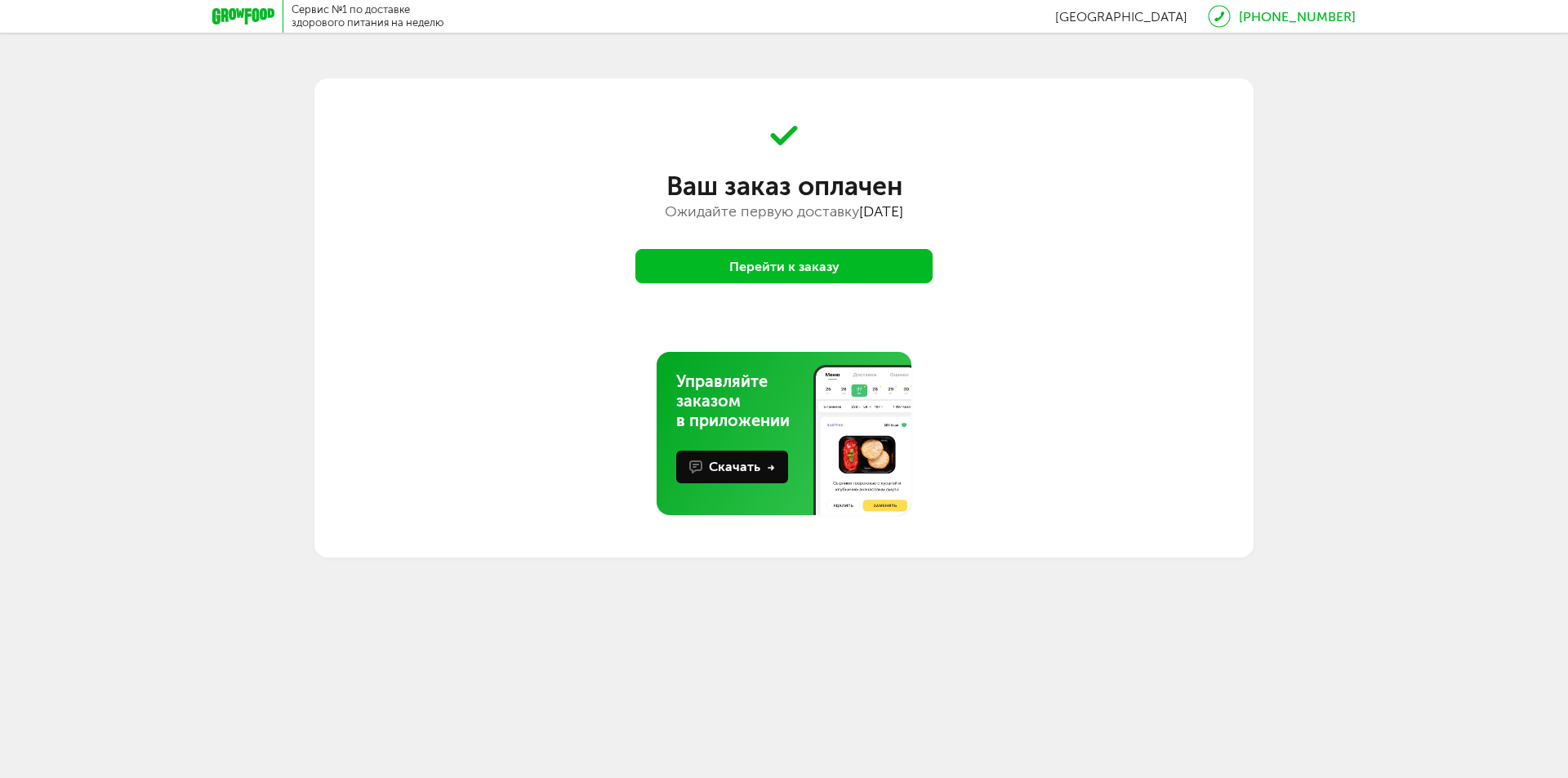
click at [855, 263] on button "Перейти к заказу" at bounding box center [784, 266] width 298 height 34
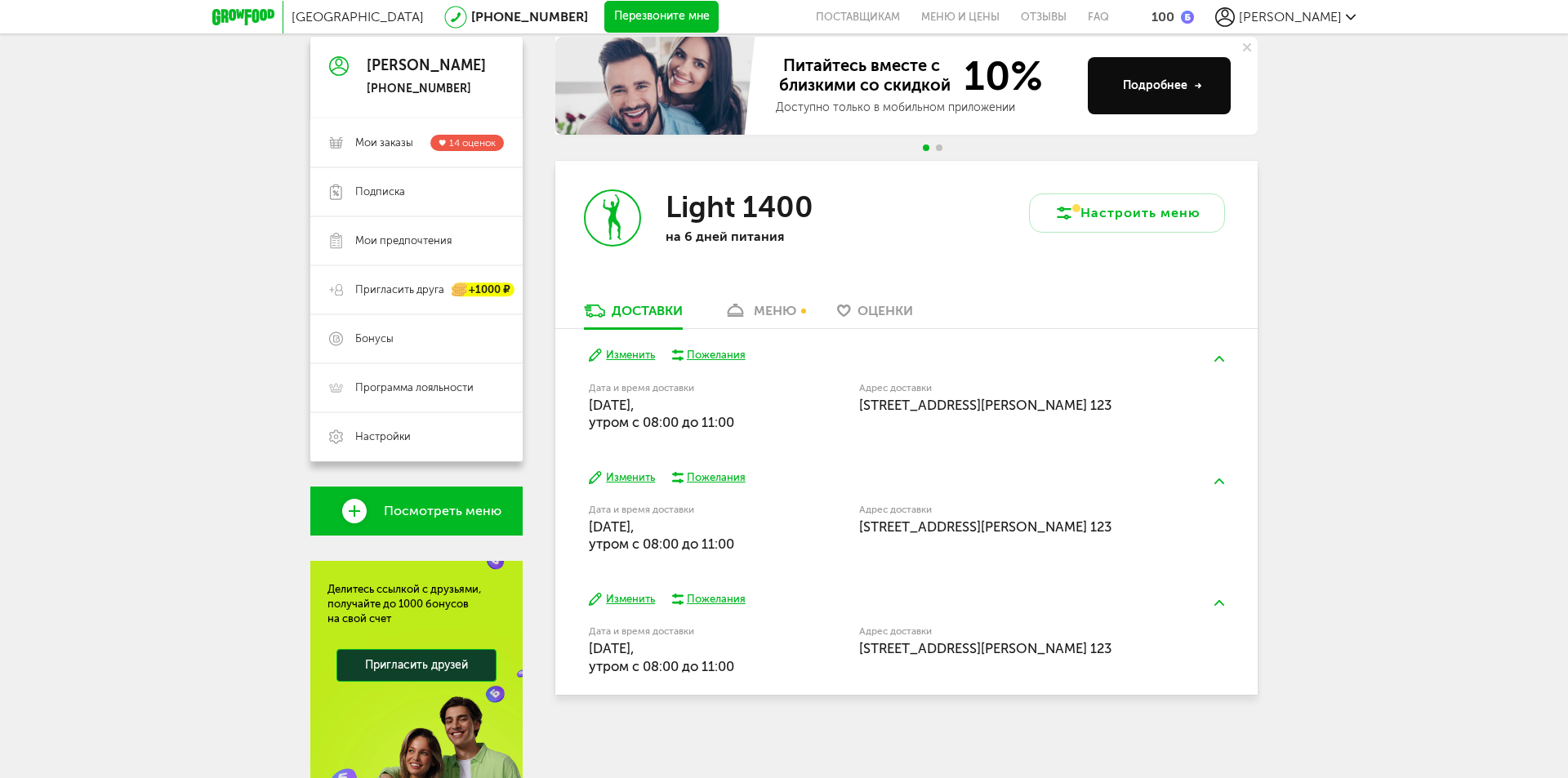
scroll to position [163, 0]
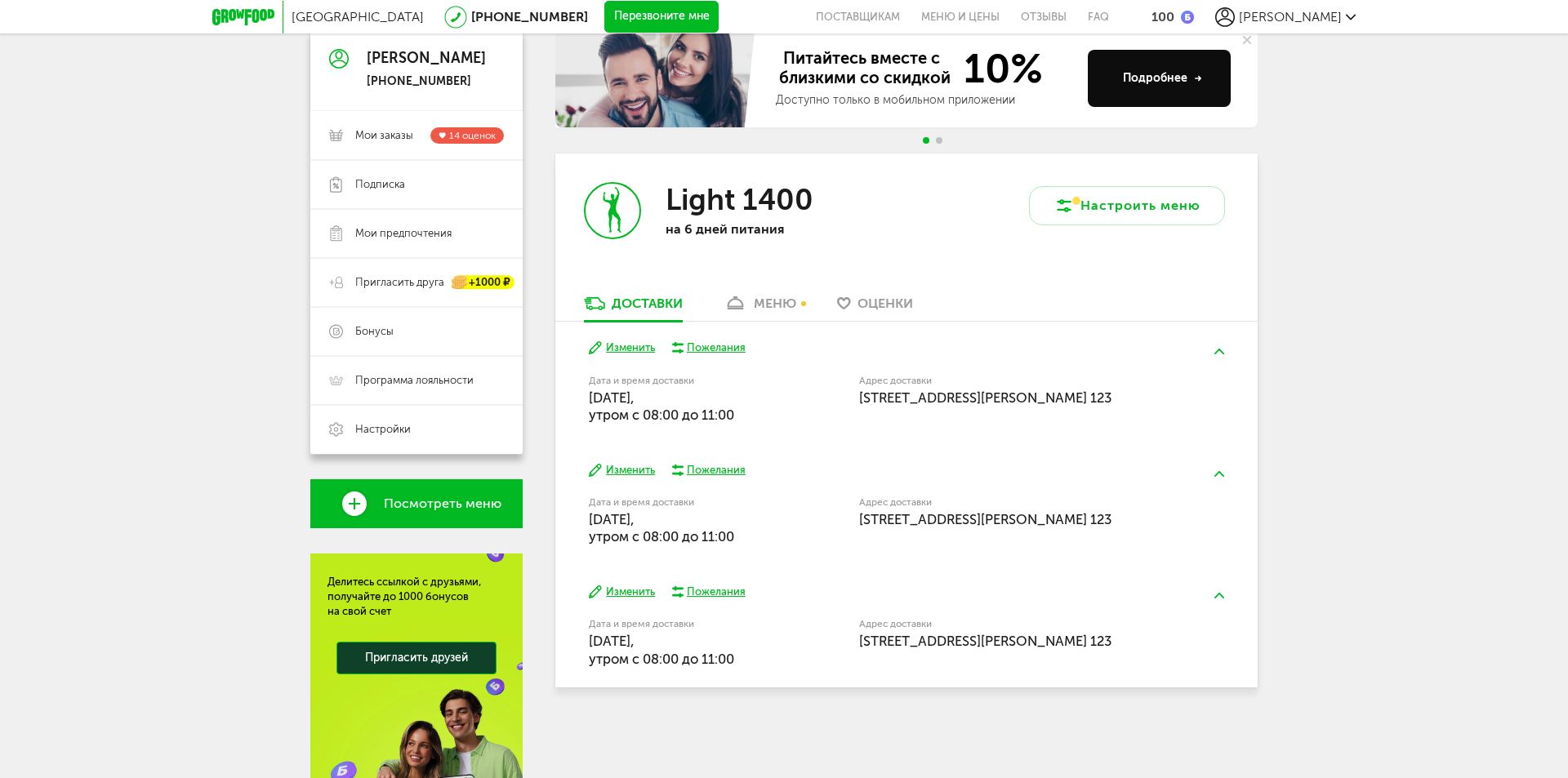
click at [741, 302] on icon at bounding box center [735, 303] width 24 height 14
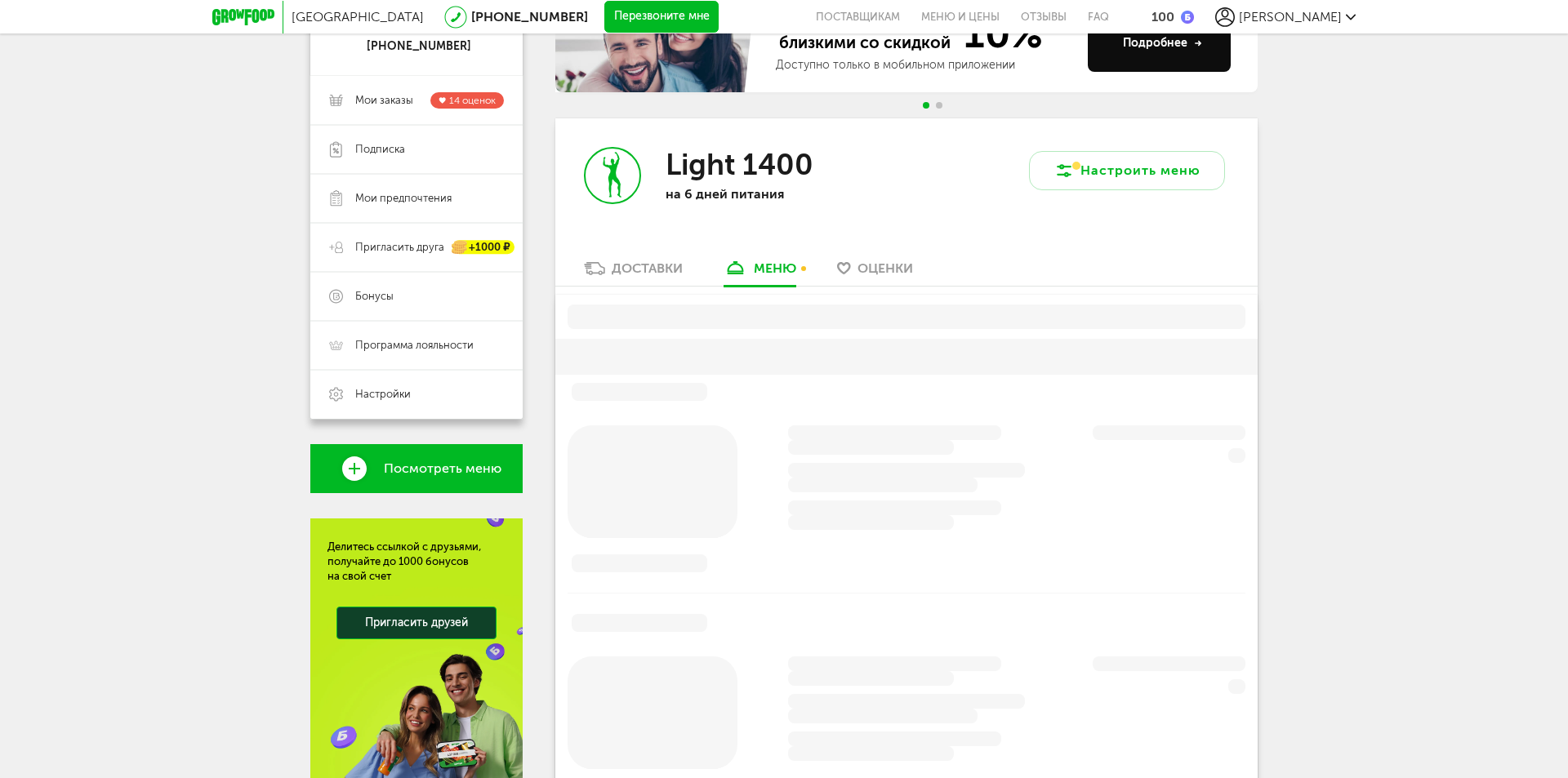
scroll to position [276, 0]
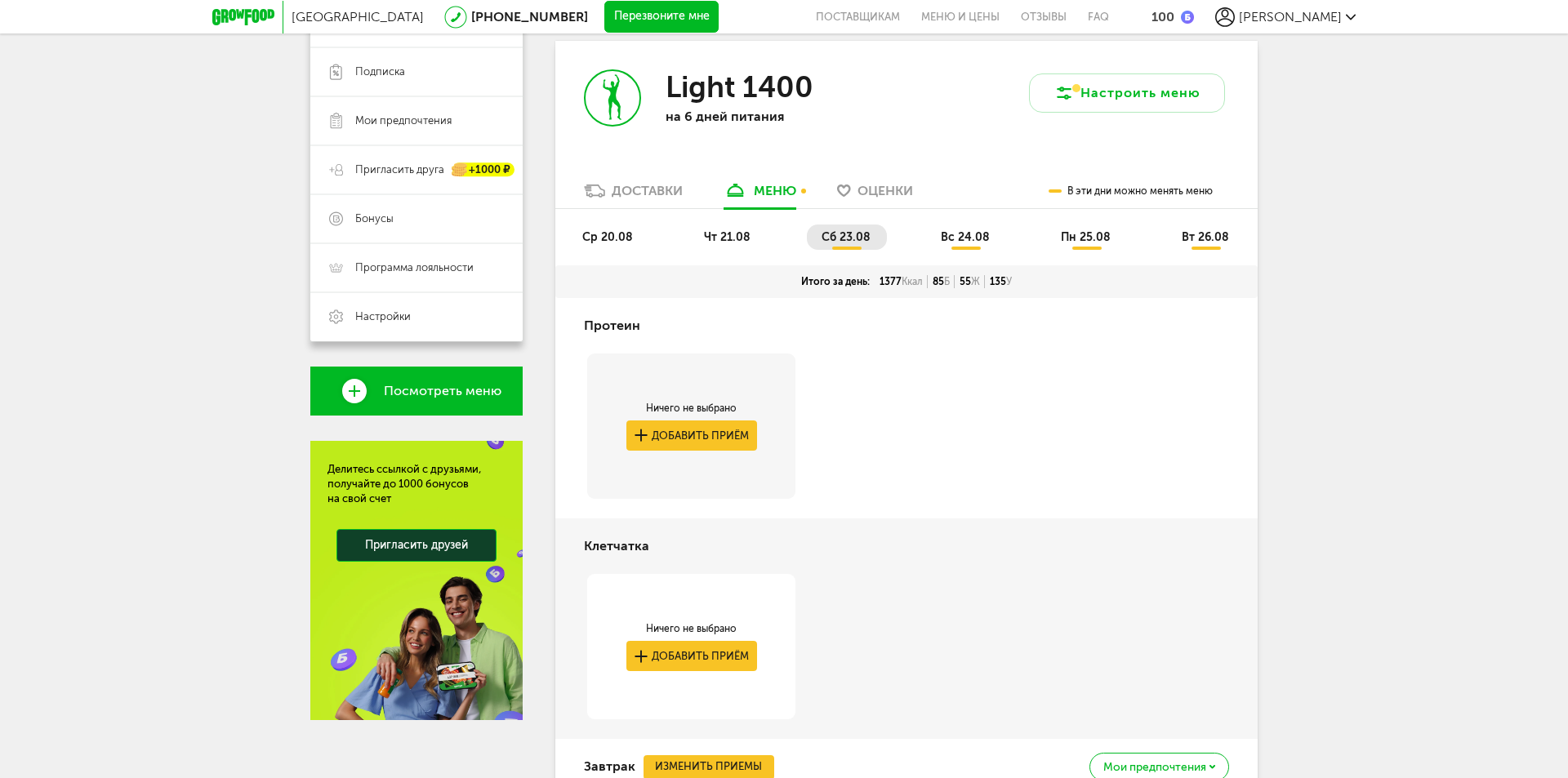
click at [624, 240] on span "ср 20.08" at bounding box center [607, 237] width 51 height 14
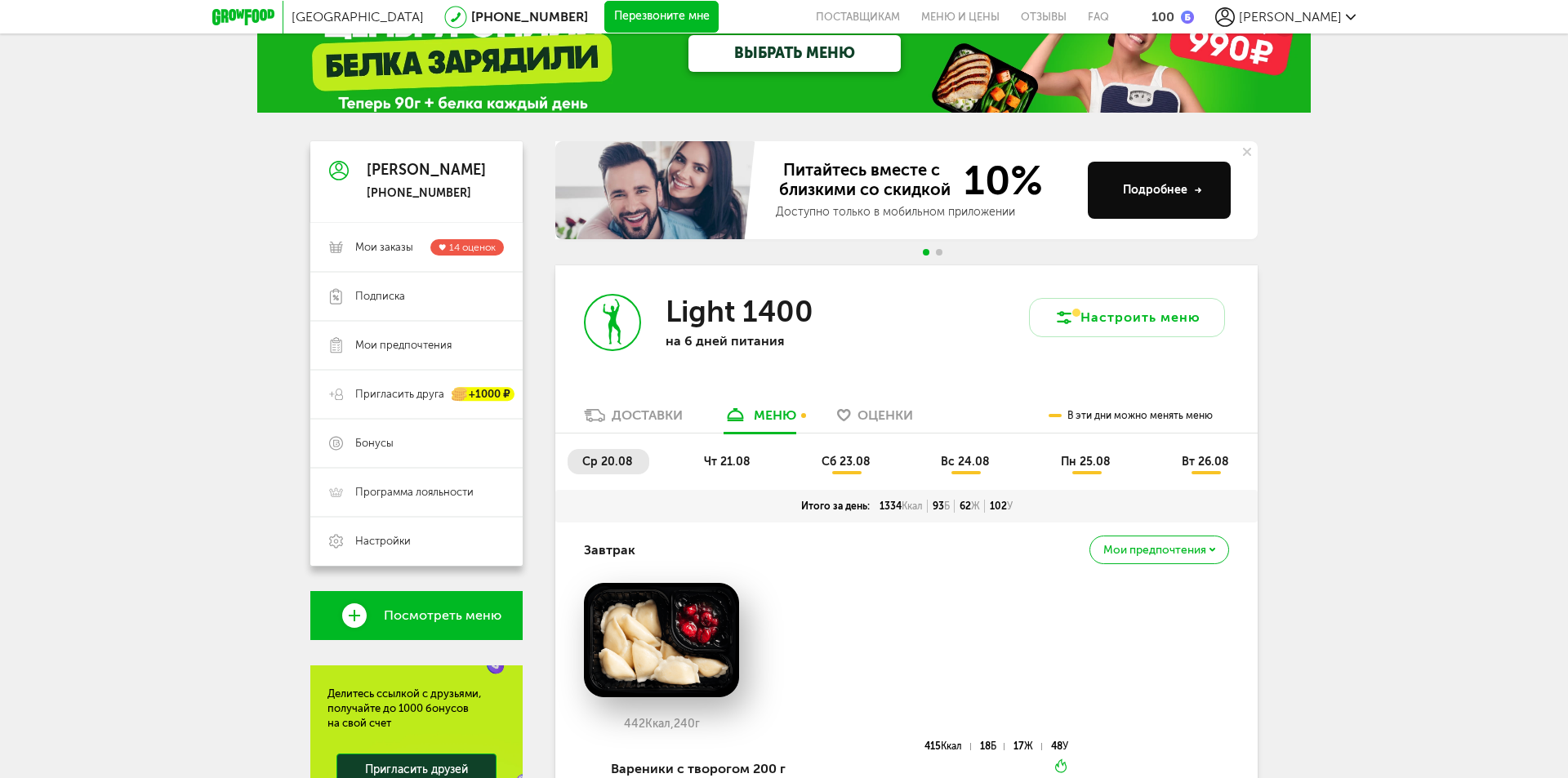
scroll to position [163, 0]
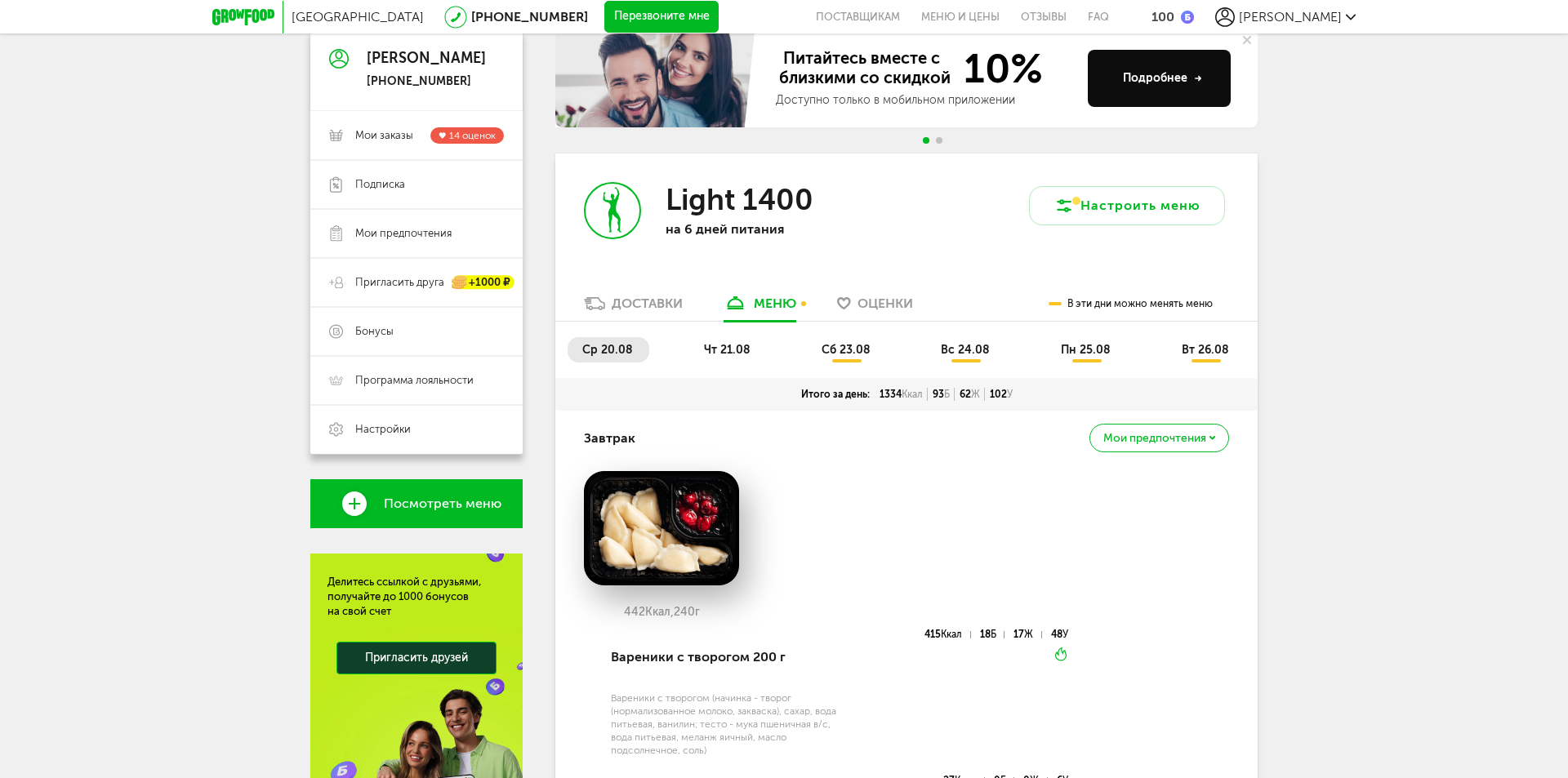
click at [730, 356] on span "чт 21.08" at bounding box center [727, 350] width 46 height 14
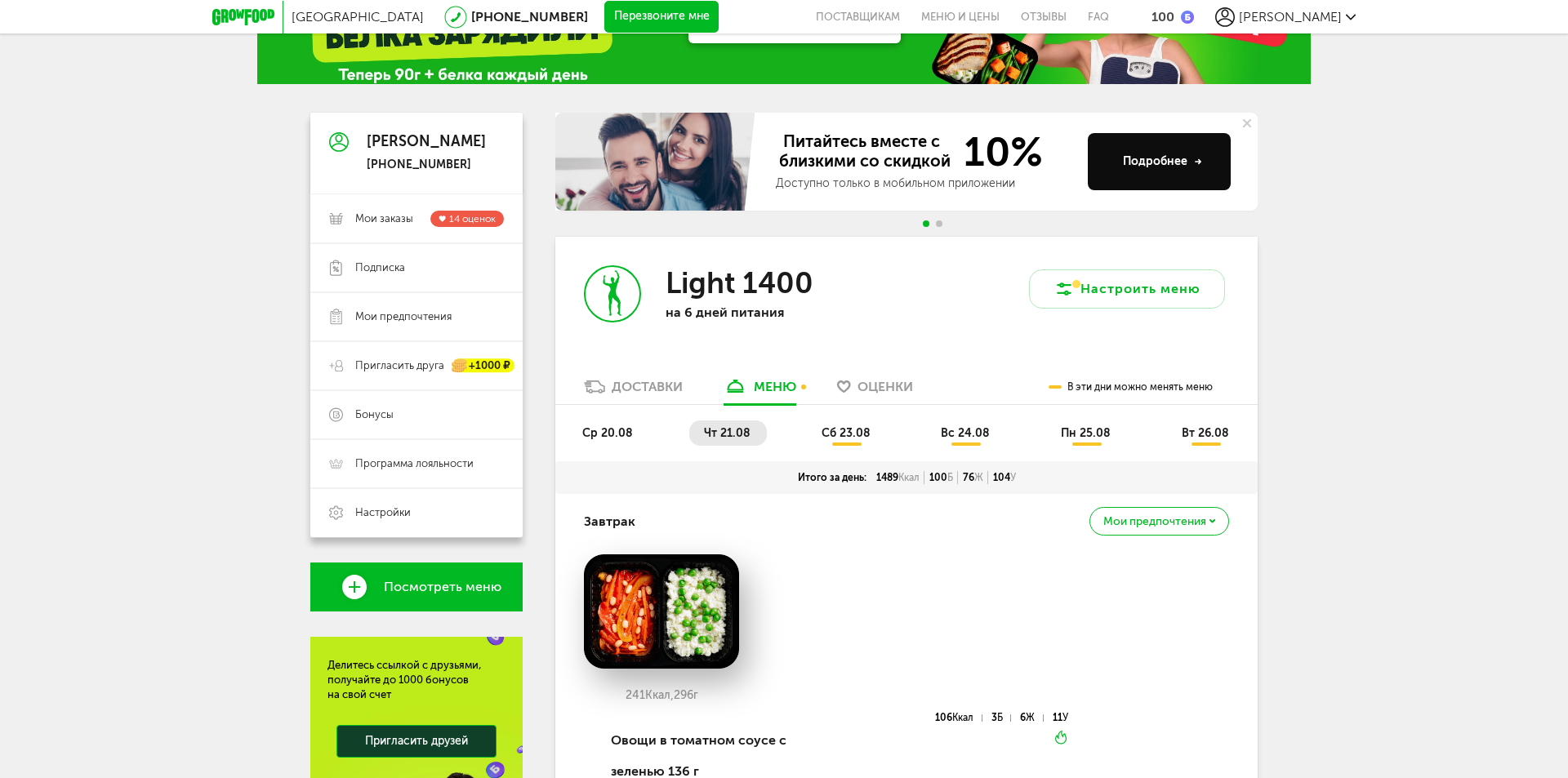
scroll to position [0, 0]
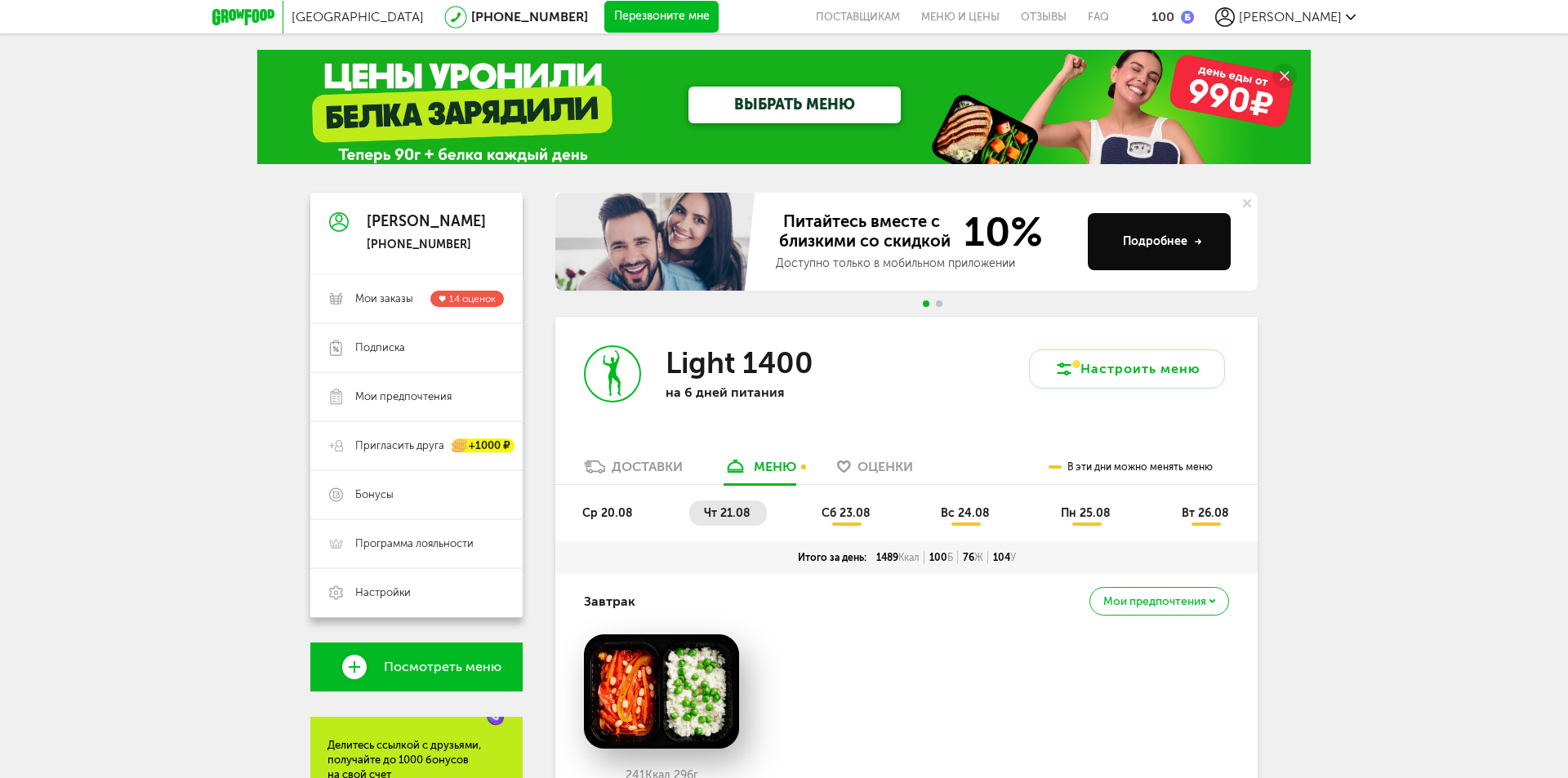
click at [941, 304] on span "Go to slide 2" at bounding box center [939, 304] width 7 height 7
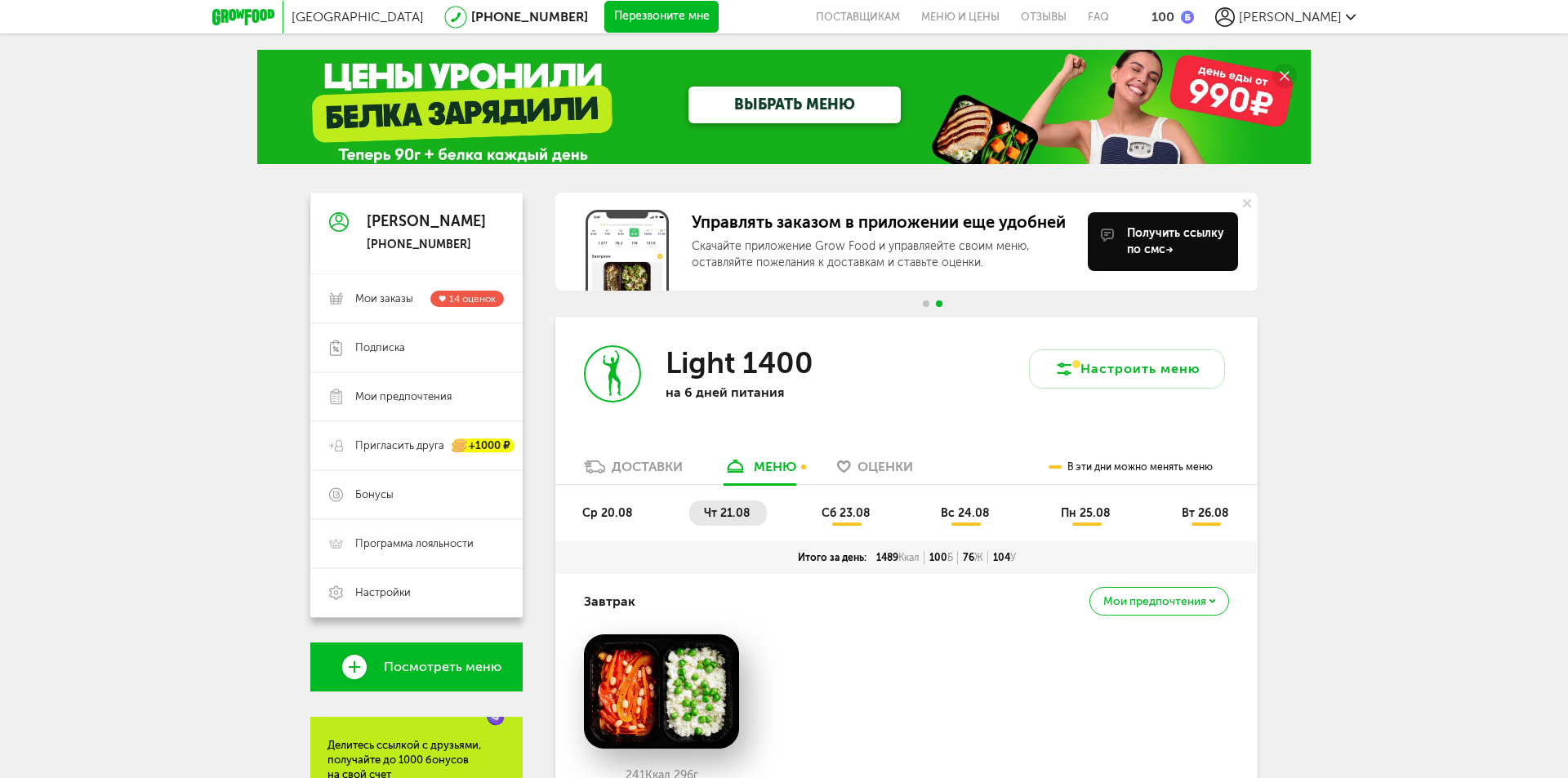
click at [925, 304] on span "Go to slide 1" at bounding box center [926, 304] width 7 height 7
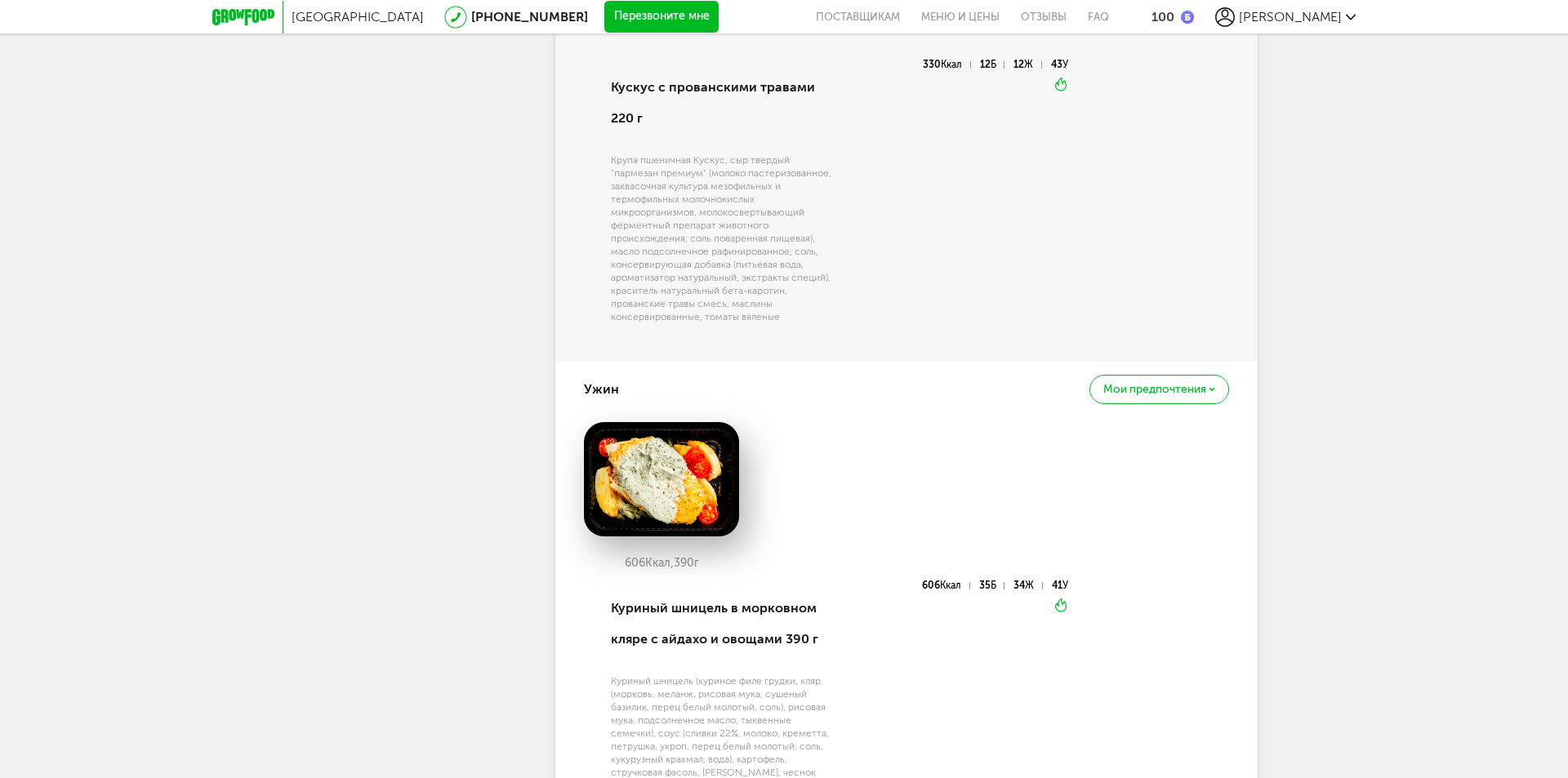
scroll to position [1563, 0]
